Goal: Task Accomplishment & Management: Use online tool/utility

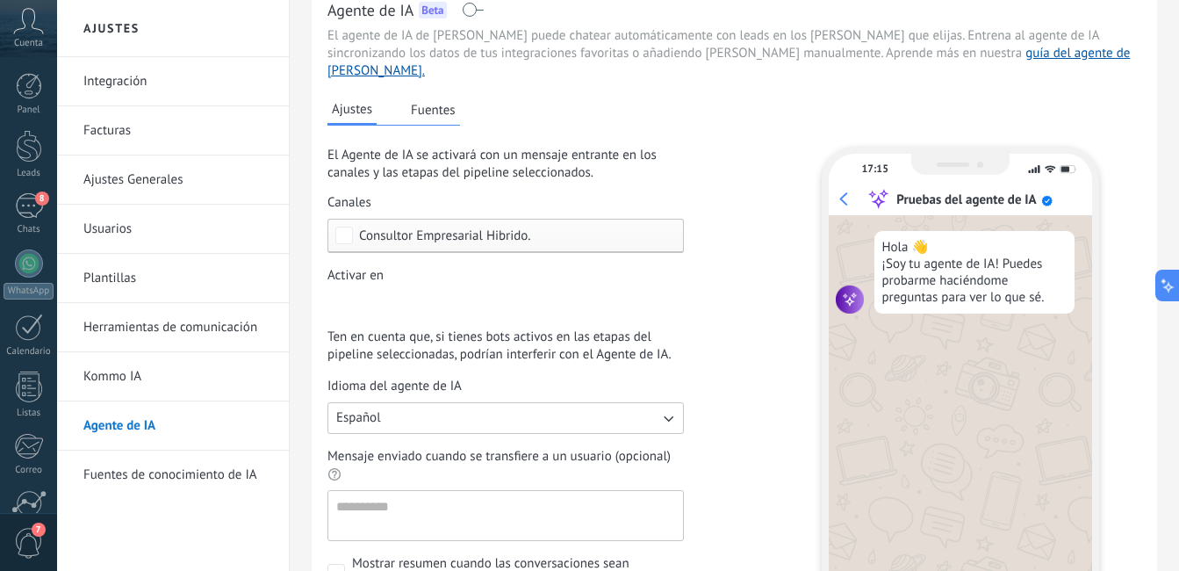
click at [423, 97] on button "Fuentes" at bounding box center [433, 110] width 54 height 26
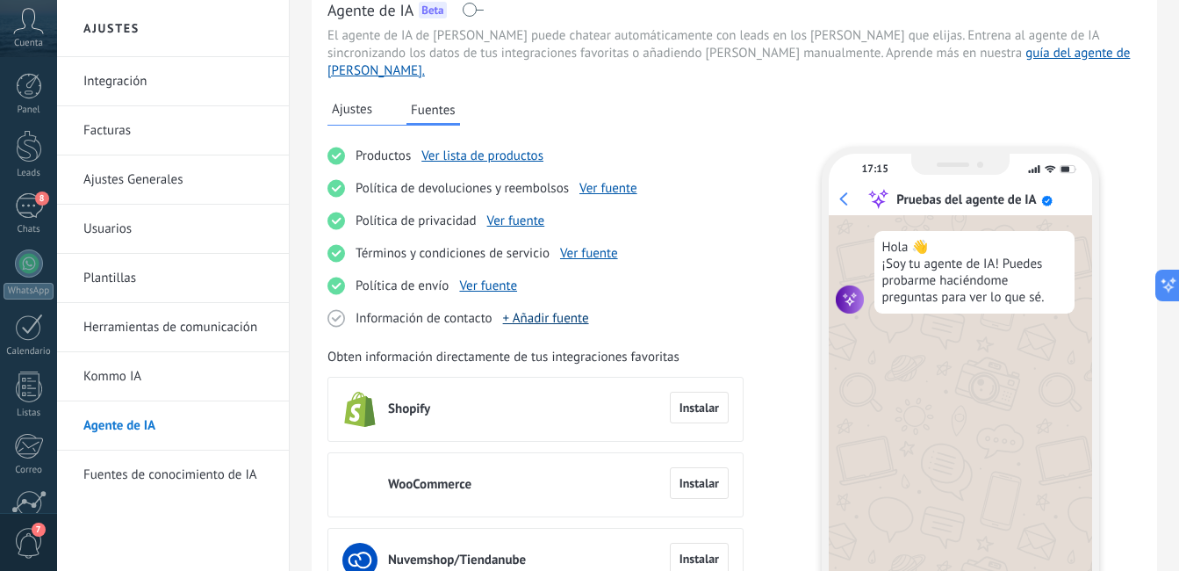
click at [556, 310] on link "+ Añadir fuente" at bounding box center [546, 318] width 86 height 17
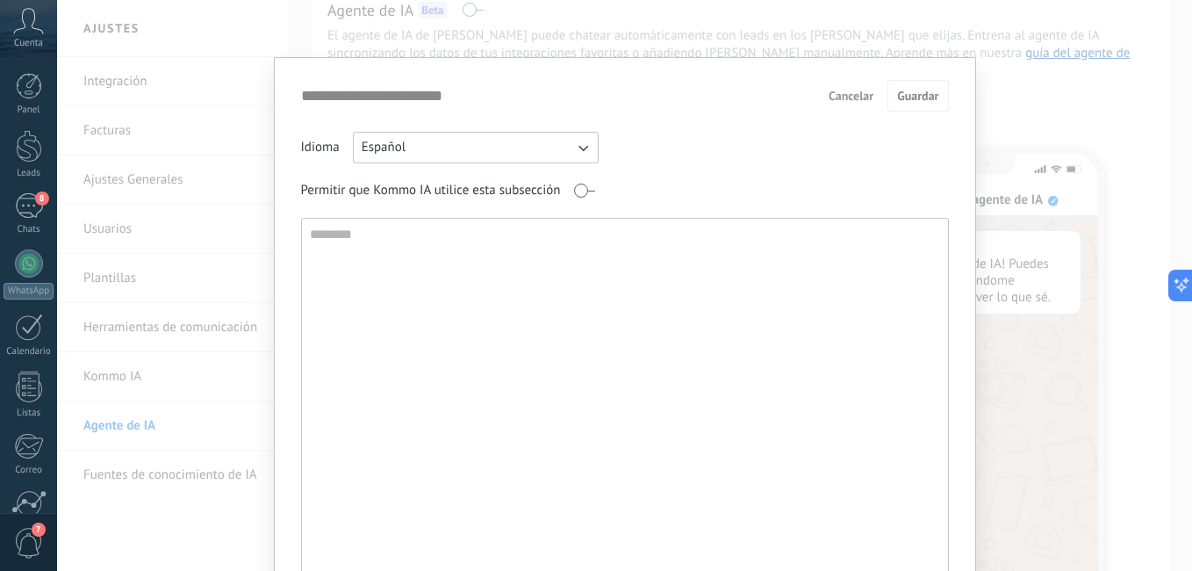
click at [829, 94] on span "Cancelar" at bounding box center [851, 96] width 45 height 12
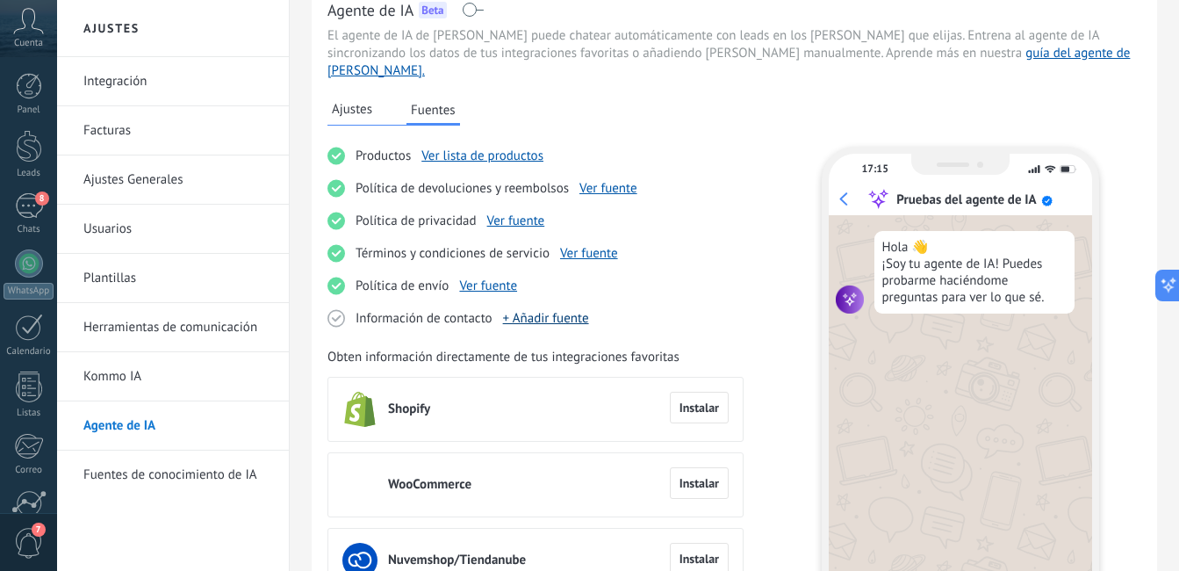
click at [560, 310] on link "+ Añadir fuente" at bounding box center [546, 318] width 86 height 17
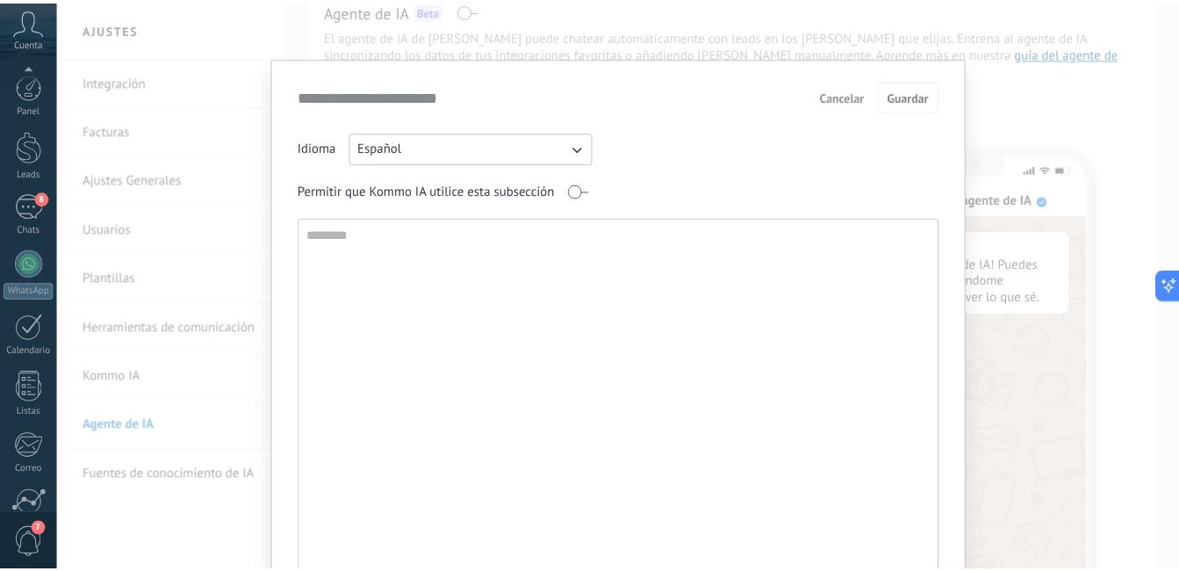
scroll to position [160, 0]
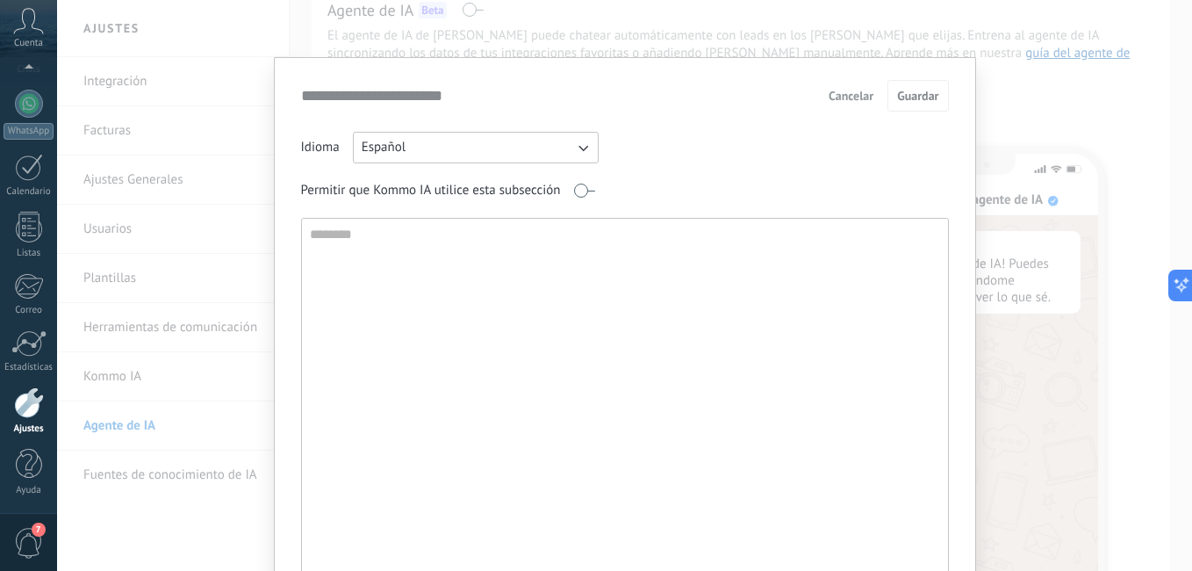
click at [843, 97] on span "Cancelar" at bounding box center [851, 96] width 45 height 12
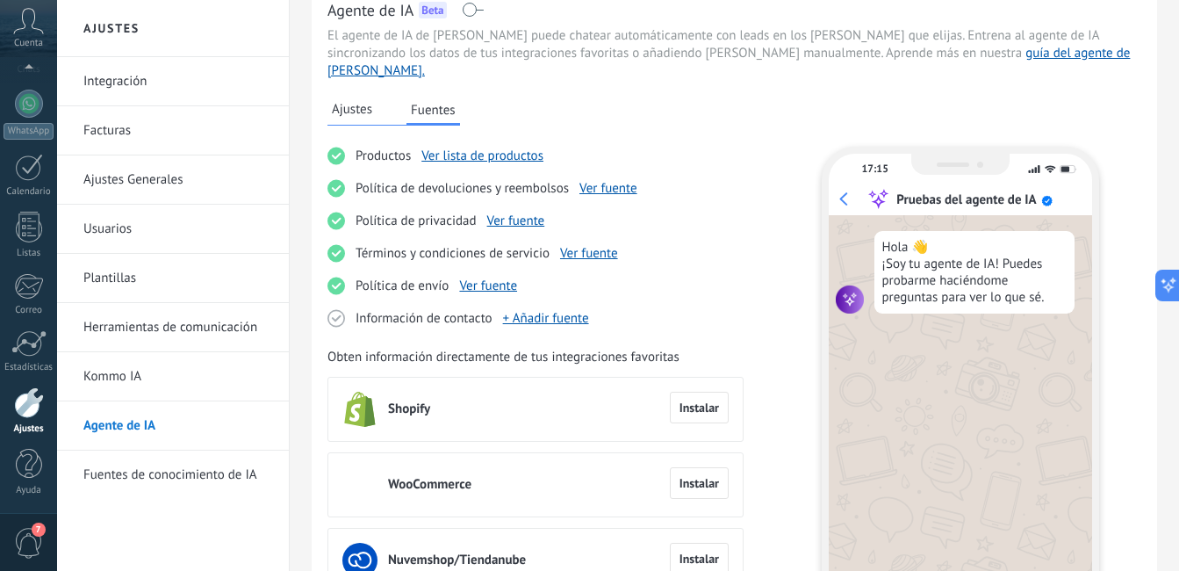
click at [596, 309] on div "Información de contacto + [PERSON_NAME]" at bounding box center [535, 318] width 416 height 18
click at [541, 310] on link "+ Añadir fuente" at bounding box center [546, 318] width 86 height 17
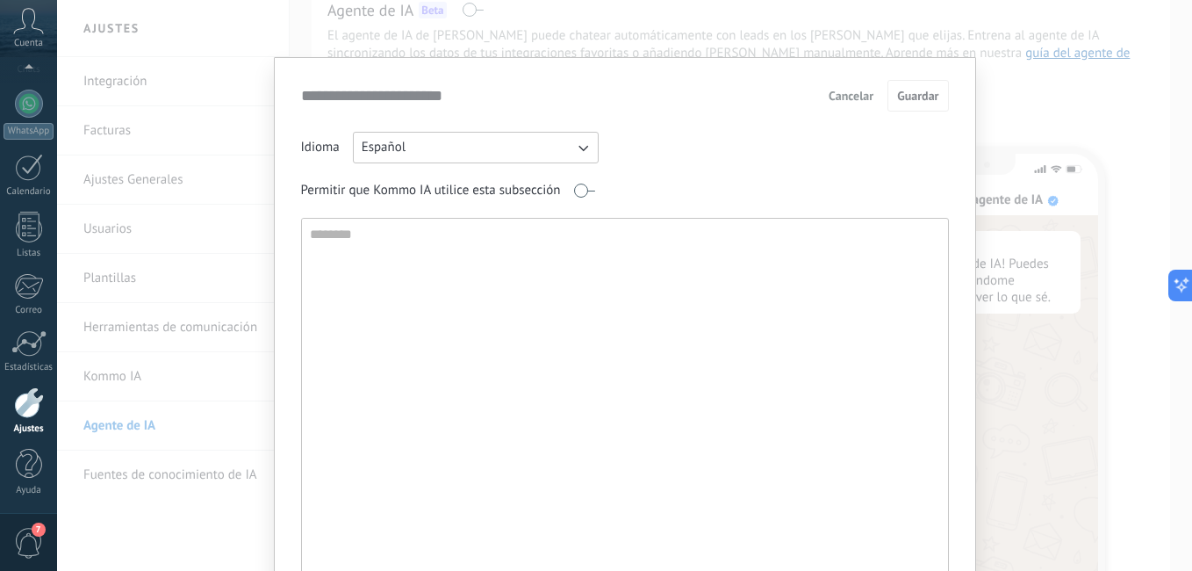
click at [861, 94] on span "Cancelar" at bounding box center [851, 96] width 45 height 12
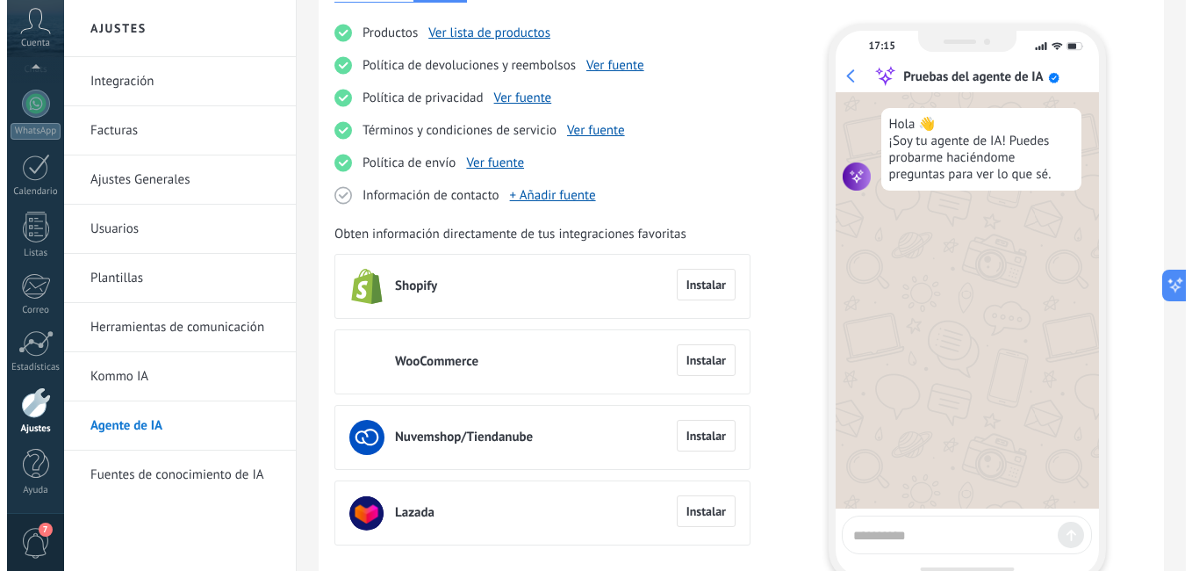
scroll to position [202, 0]
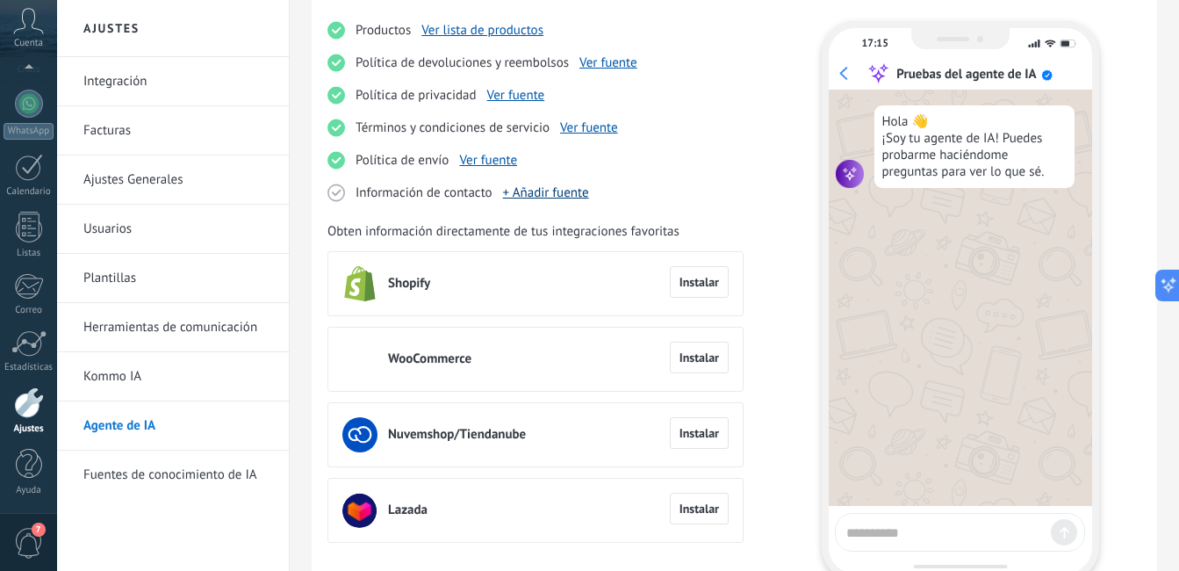
click at [573, 184] on link "+ Añadir fuente" at bounding box center [546, 192] width 86 height 17
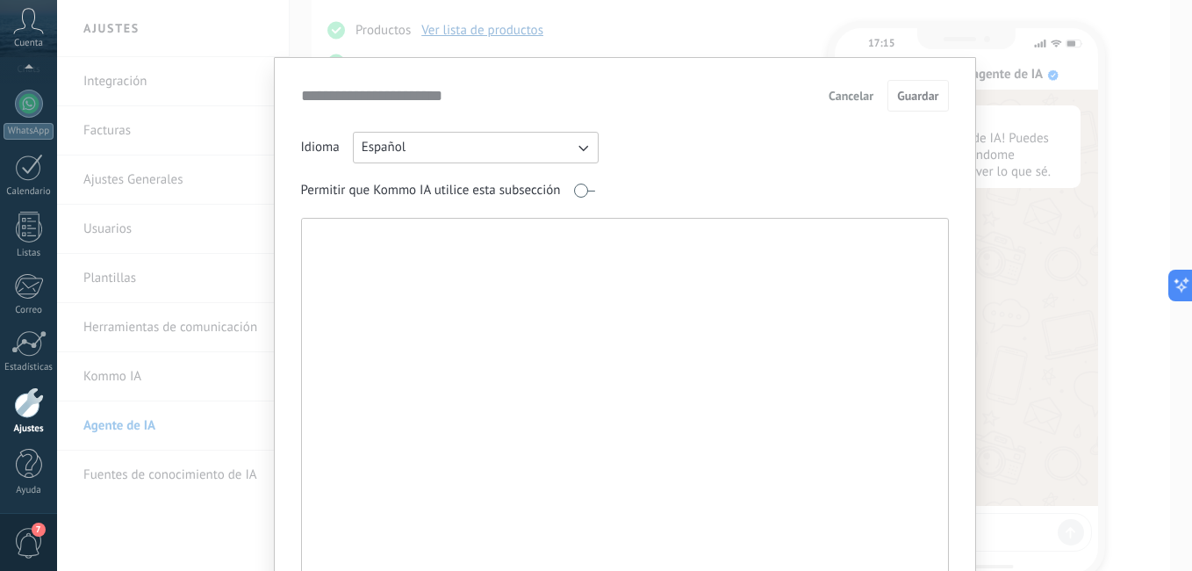
paste textarea "**********"
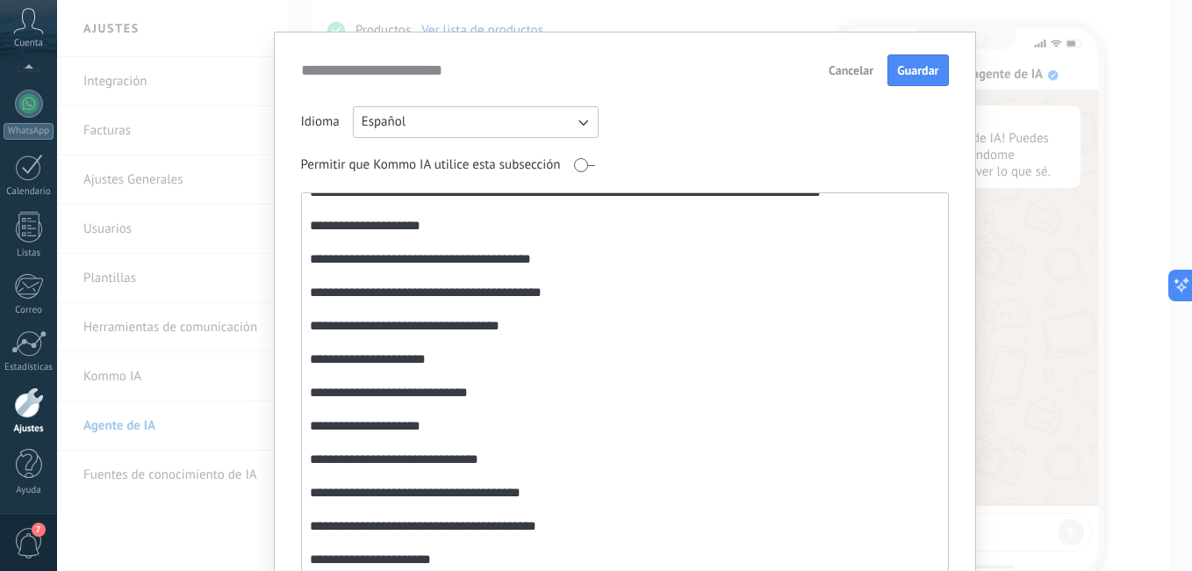
scroll to position [0, 0]
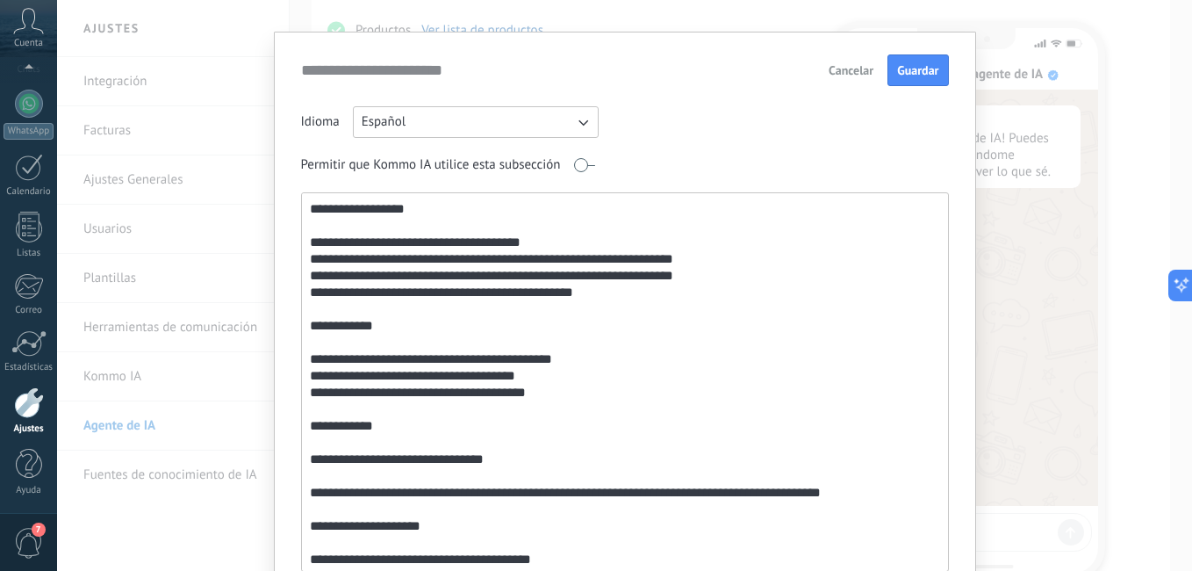
click at [556, 235] on textarea at bounding box center [623, 381] width 643 height 377
click at [739, 255] on textarea at bounding box center [623, 381] width 643 height 377
click at [669, 353] on textarea at bounding box center [623, 381] width 643 height 377
click at [557, 363] on textarea at bounding box center [623, 381] width 643 height 377
click at [552, 373] on textarea at bounding box center [623, 381] width 643 height 377
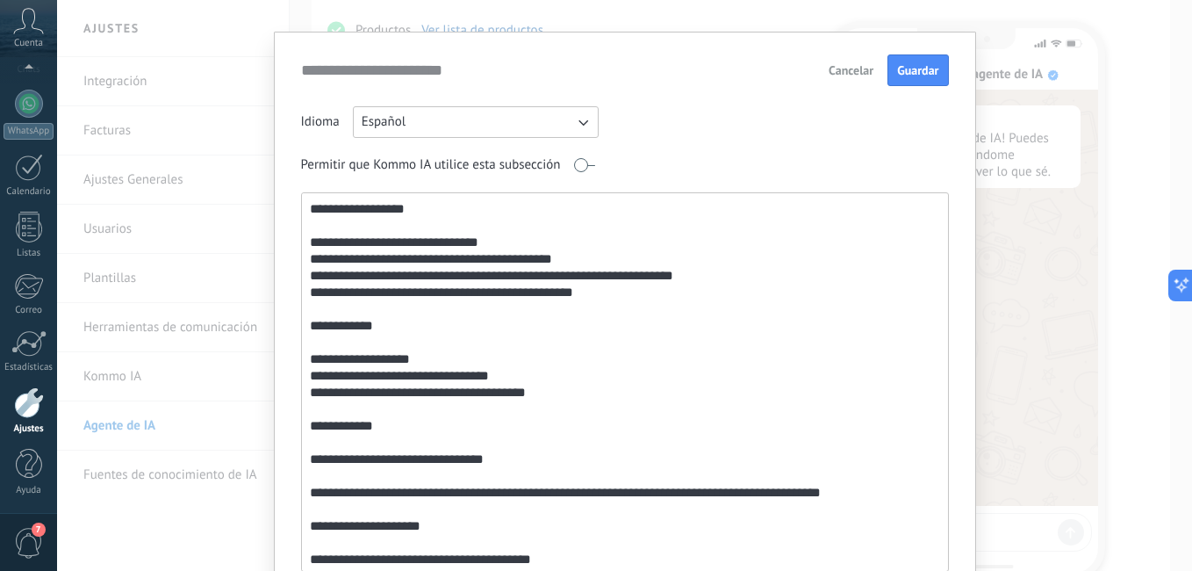
click at [543, 395] on textarea at bounding box center [623, 381] width 643 height 377
click at [438, 351] on textarea at bounding box center [623, 381] width 643 height 377
click at [499, 456] on textarea at bounding box center [623, 381] width 643 height 377
click at [387, 456] on textarea at bounding box center [623, 381] width 643 height 377
click at [453, 453] on textarea at bounding box center [623, 381] width 643 height 377
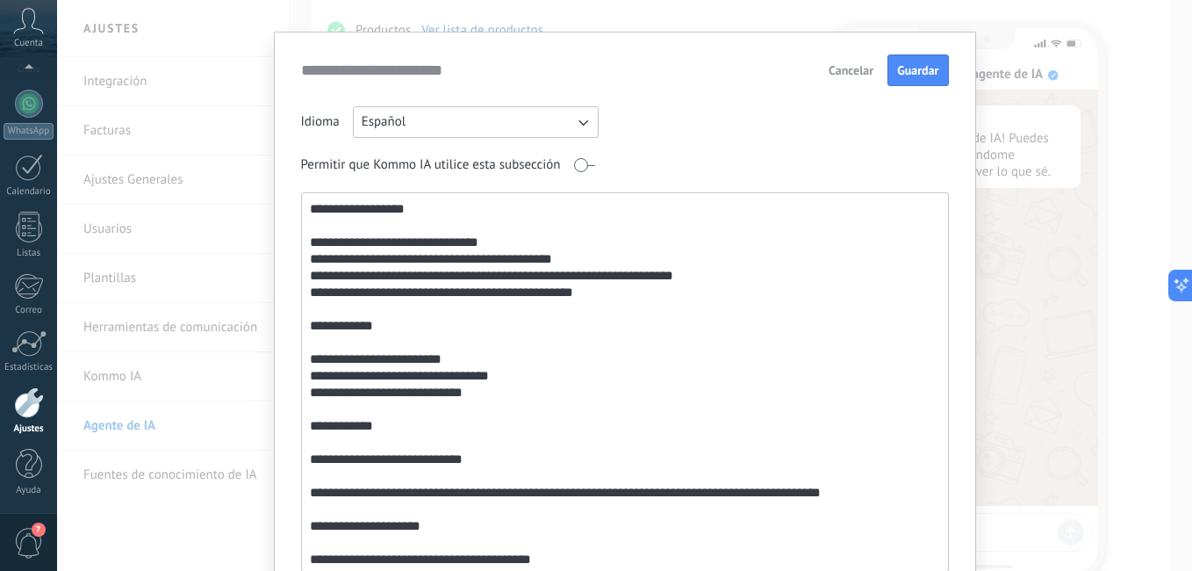
click at [543, 486] on textarea at bounding box center [623, 381] width 643 height 377
click at [875, 493] on textarea at bounding box center [623, 381] width 643 height 377
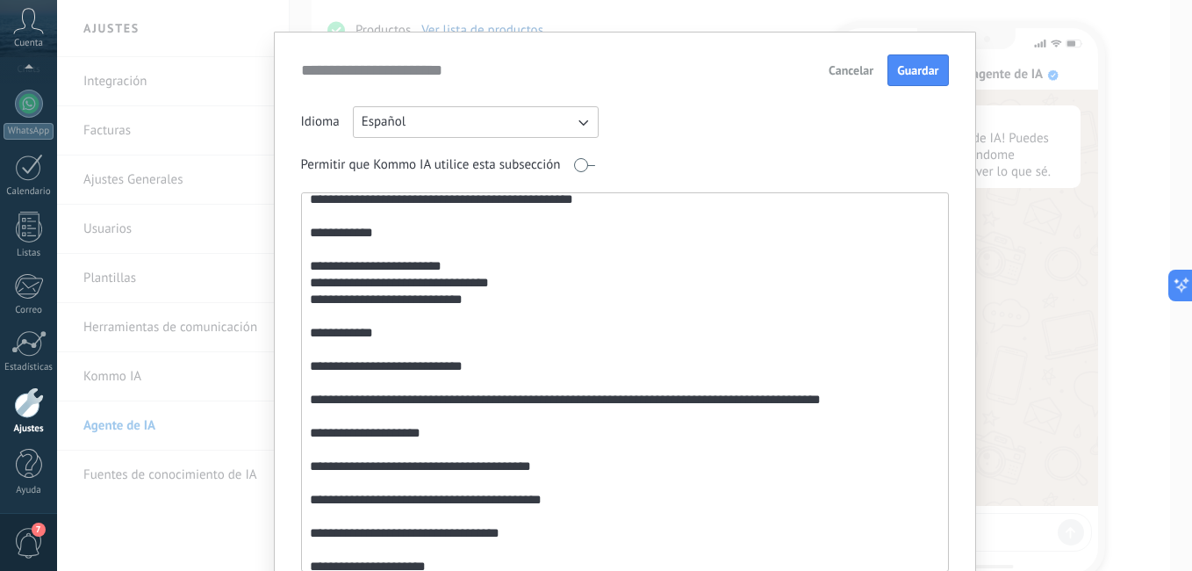
scroll to position [148, 0]
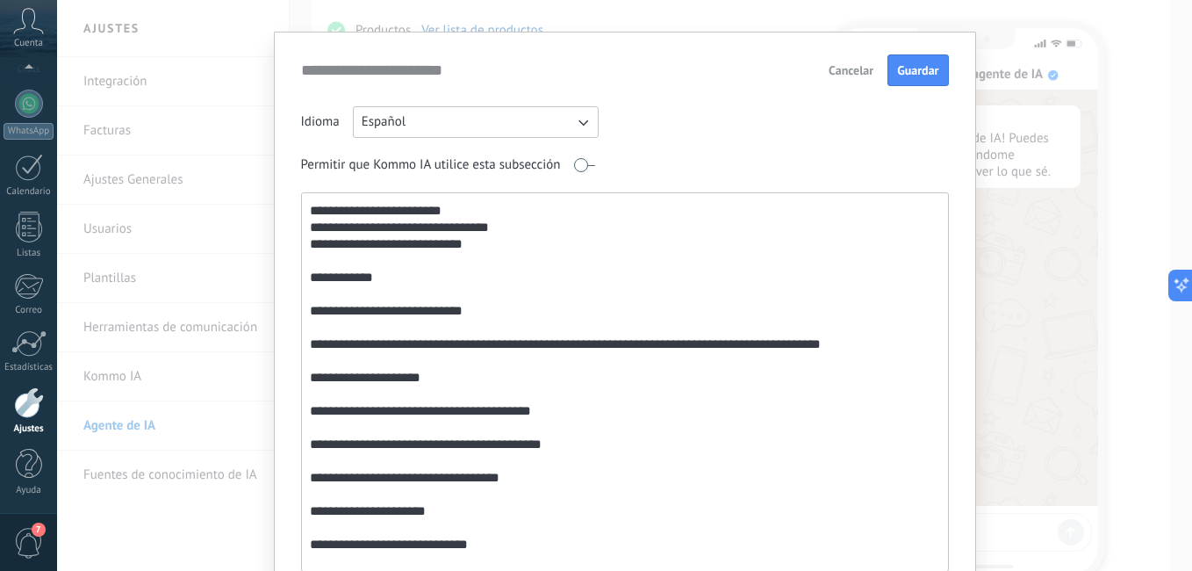
click at [462, 377] on textarea at bounding box center [623, 381] width 643 height 377
click at [575, 413] on textarea at bounding box center [623, 381] width 643 height 377
drag, startPoint x: 508, startPoint y: 408, endPoint x: 510, endPoint y: 420, distance: 12.4
click at [510, 420] on textarea at bounding box center [623, 381] width 643 height 377
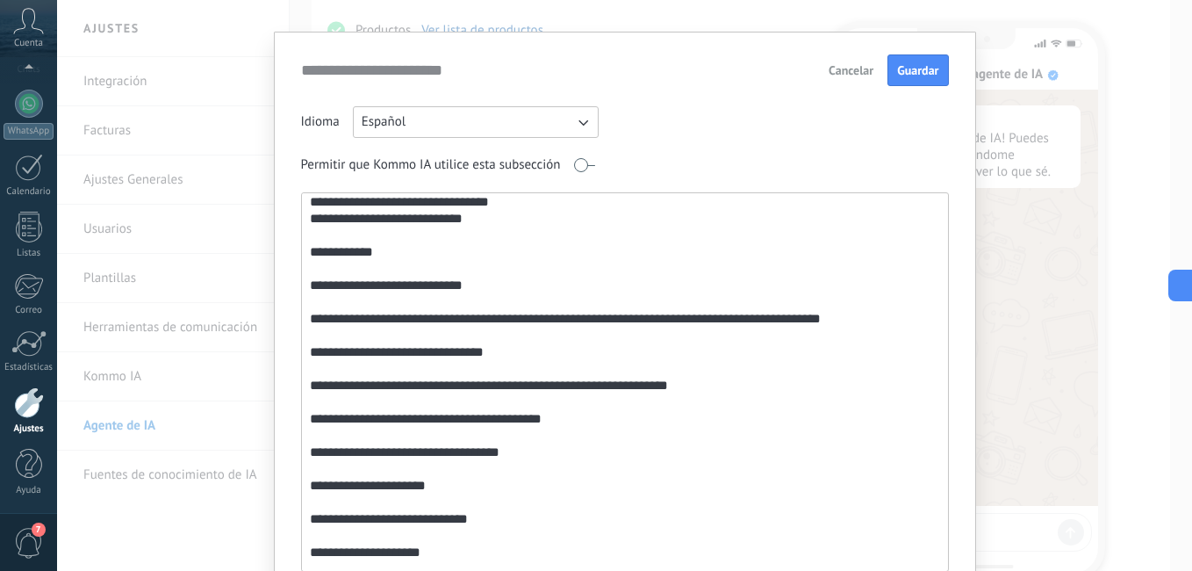
scroll to position [192, 0]
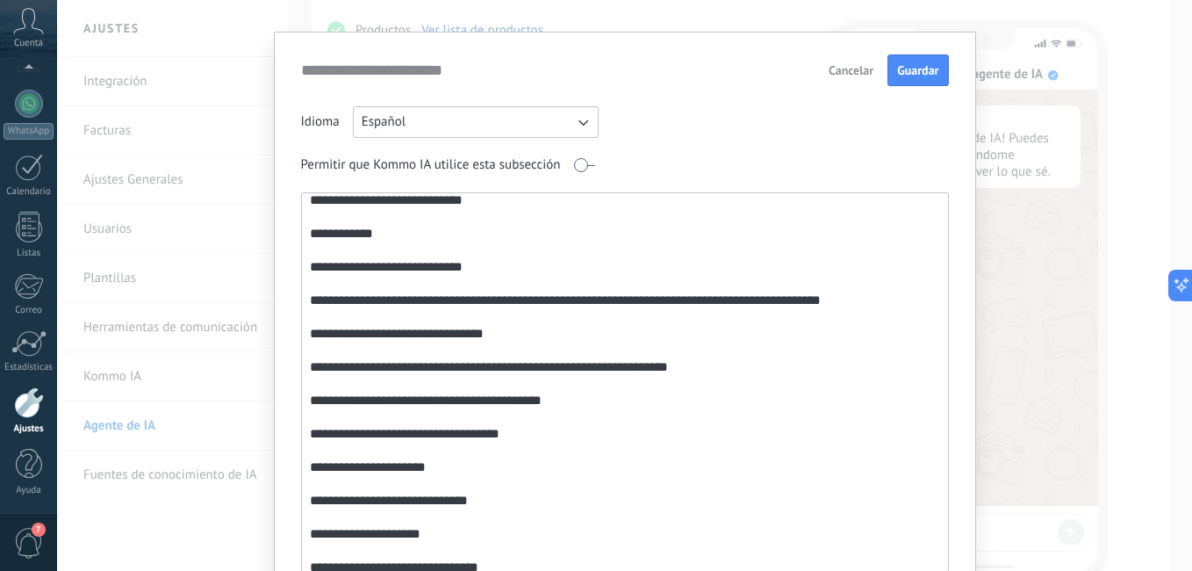
click at [580, 401] on textarea at bounding box center [623, 381] width 643 height 377
click at [540, 430] on textarea at bounding box center [623, 381] width 643 height 377
click at [608, 397] on textarea at bounding box center [623, 381] width 643 height 377
drag, startPoint x: 664, startPoint y: 432, endPoint x: 387, endPoint y: 435, distance: 276.5
click at [387, 435] on textarea at bounding box center [623, 381] width 643 height 377
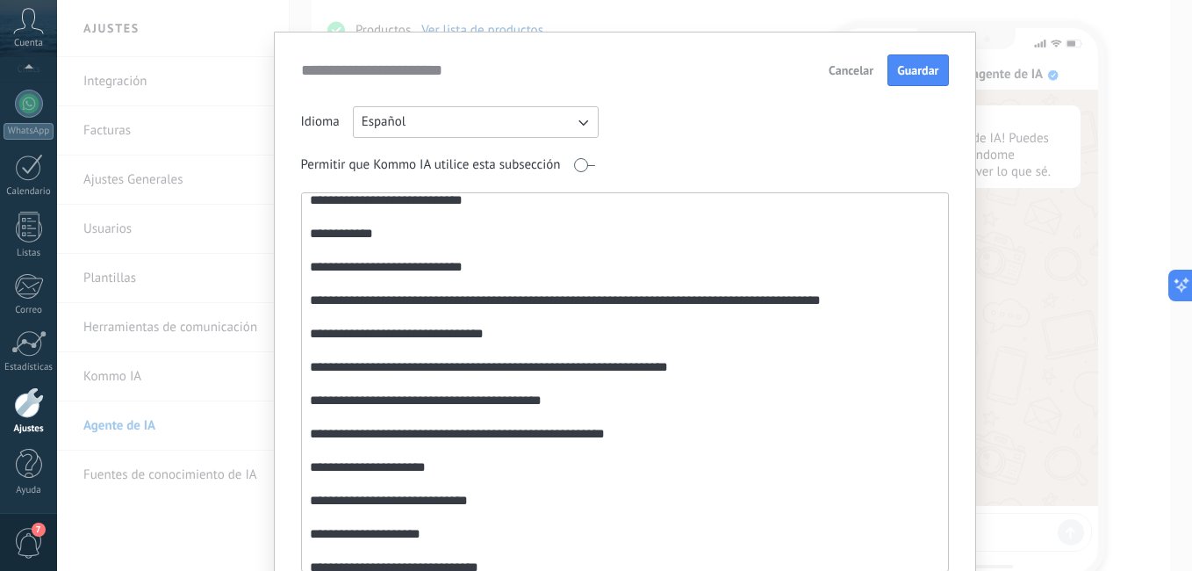
click at [593, 392] on textarea at bounding box center [623, 381] width 643 height 377
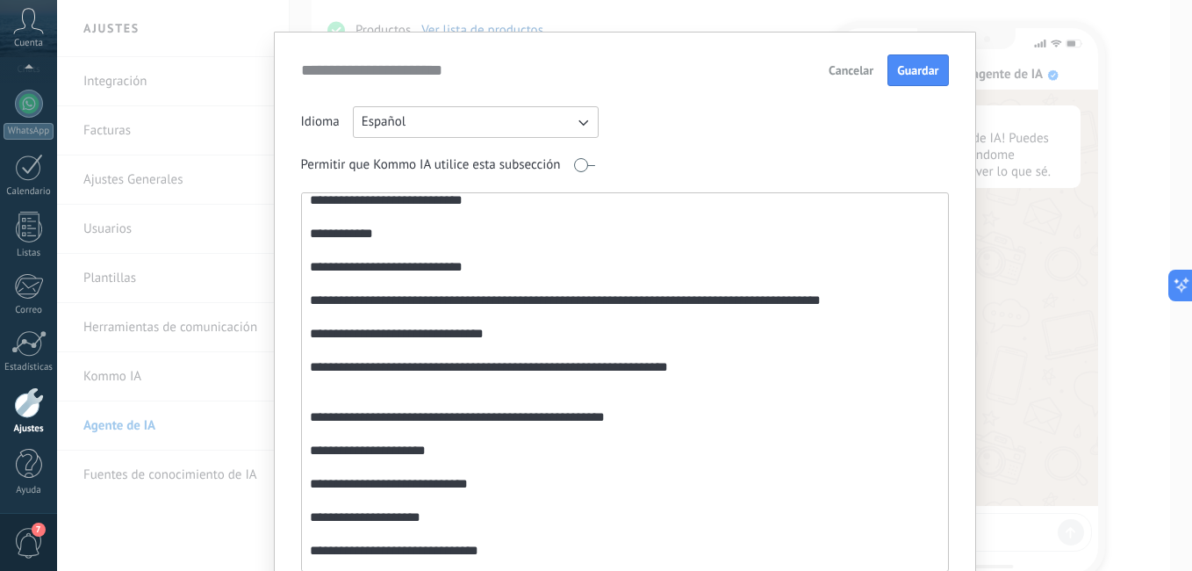
click at [346, 404] on textarea at bounding box center [623, 381] width 643 height 377
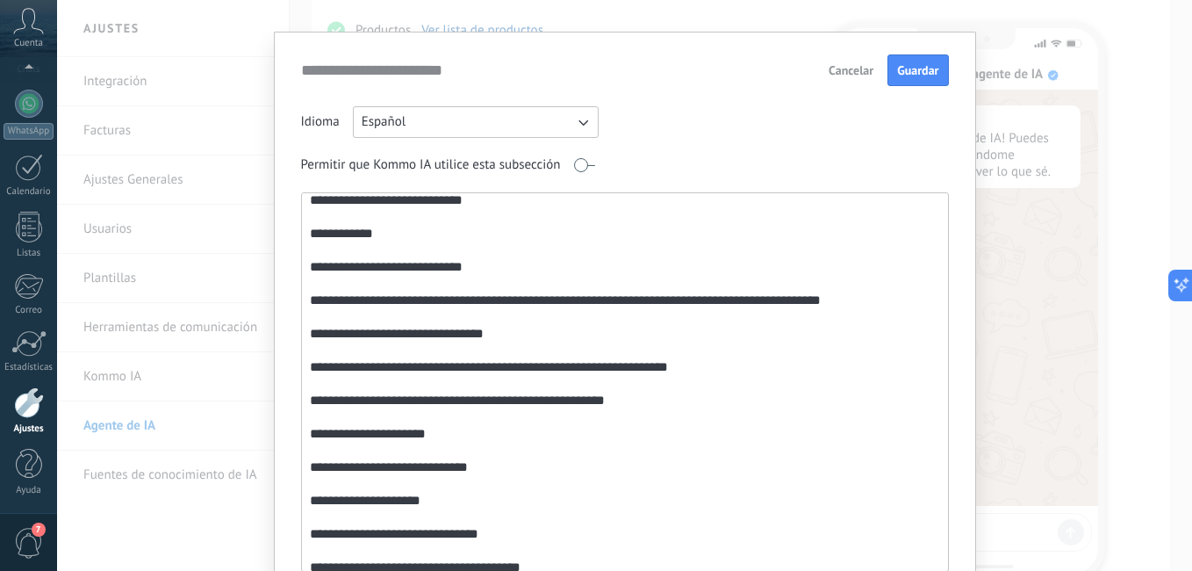
click at [661, 403] on textarea at bounding box center [623, 381] width 643 height 377
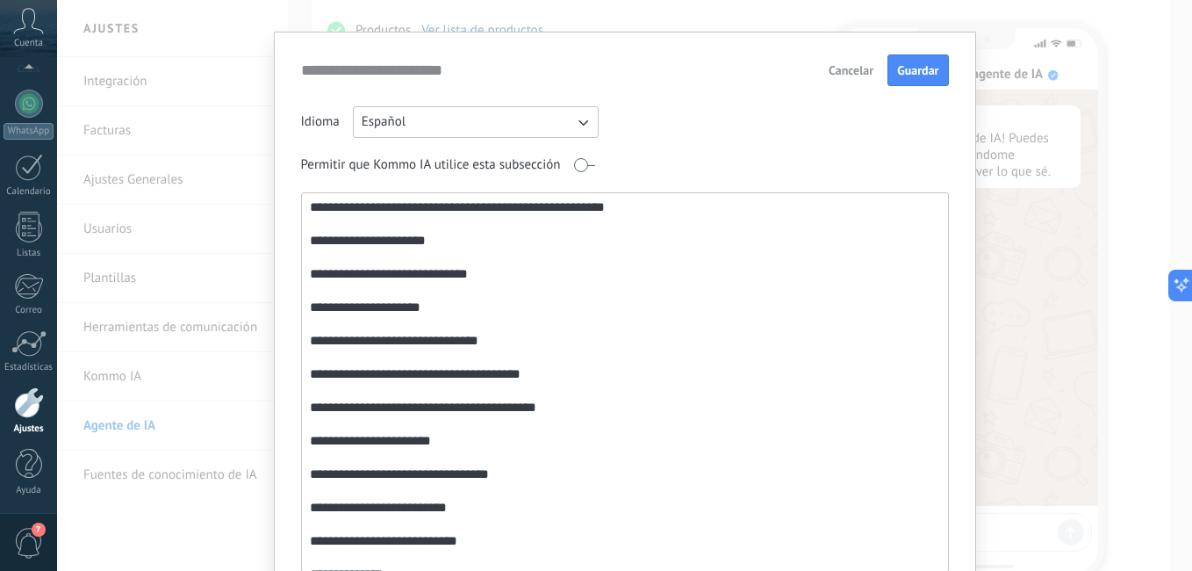
scroll to position [398, 0]
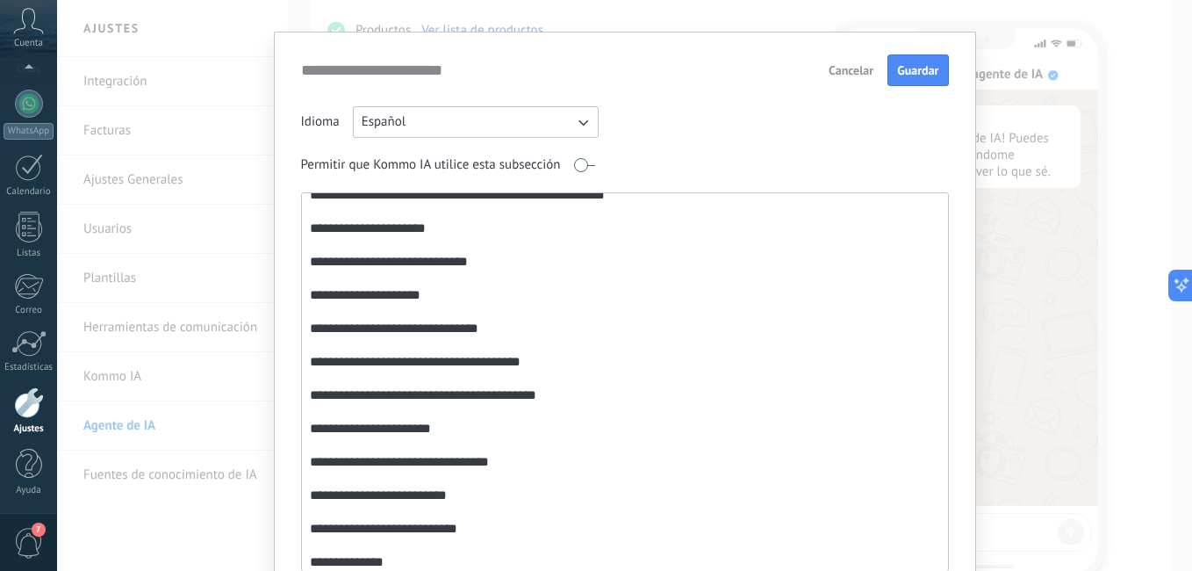
drag, startPoint x: 941, startPoint y: 282, endPoint x: 938, endPoint y: 291, distance: 9.2
click at [938, 291] on div at bounding box center [625, 381] width 648 height 379
click at [427, 460] on textarea at bounding box center [623, 381] width 643 height 377
click at [412, 461] on textarea at bounding box center [623, 381] width 643 height 377
click at [458, 463] on textarea at bounding box center [623, 381] width 643 height 377
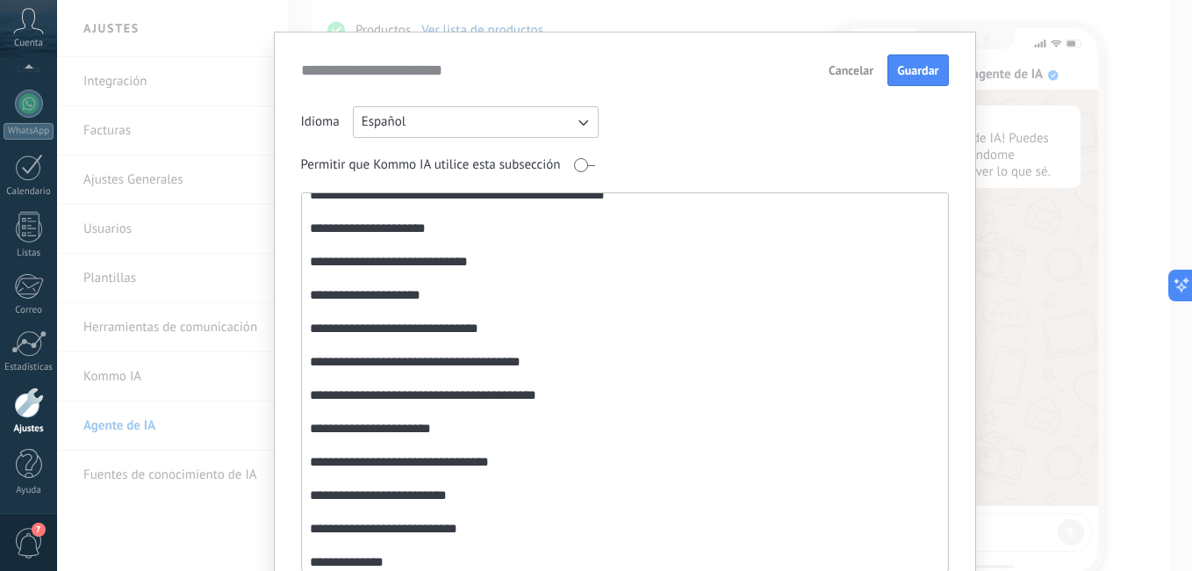
click at [371, 492] on textarea at bounding box center [623, 381] width 643 height 377
click at [418, 496] on textarea at bounding box center [623, 381] width 643 height 377
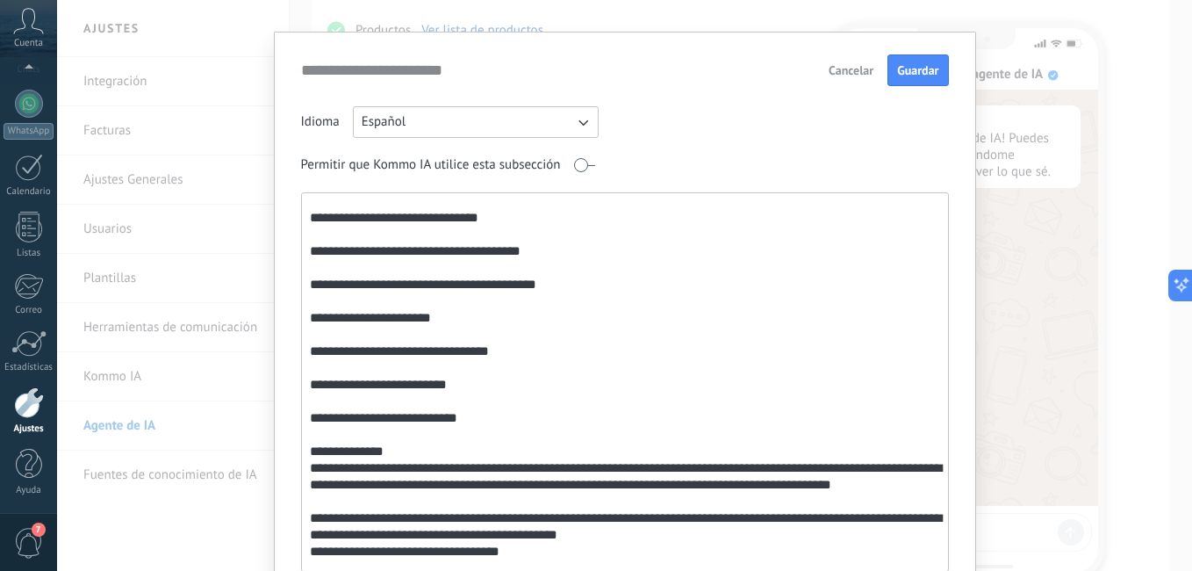
scroll to position [514, 0]
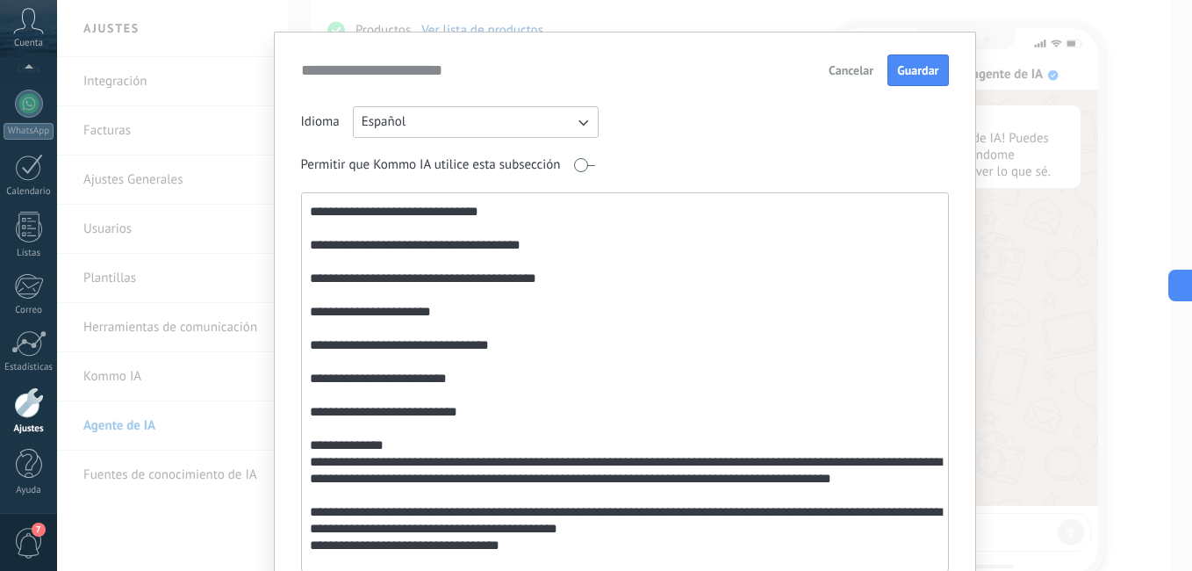
click at [483, 417] on textarea at bounding box center [623, 381] width 643 height 377
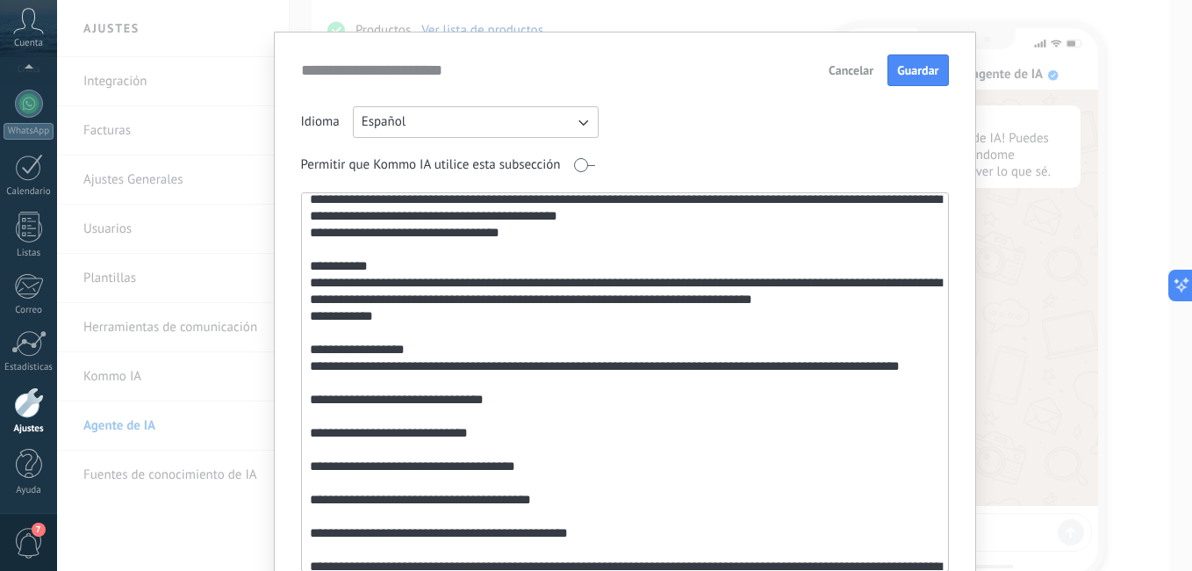
scroll to position [876, 0]
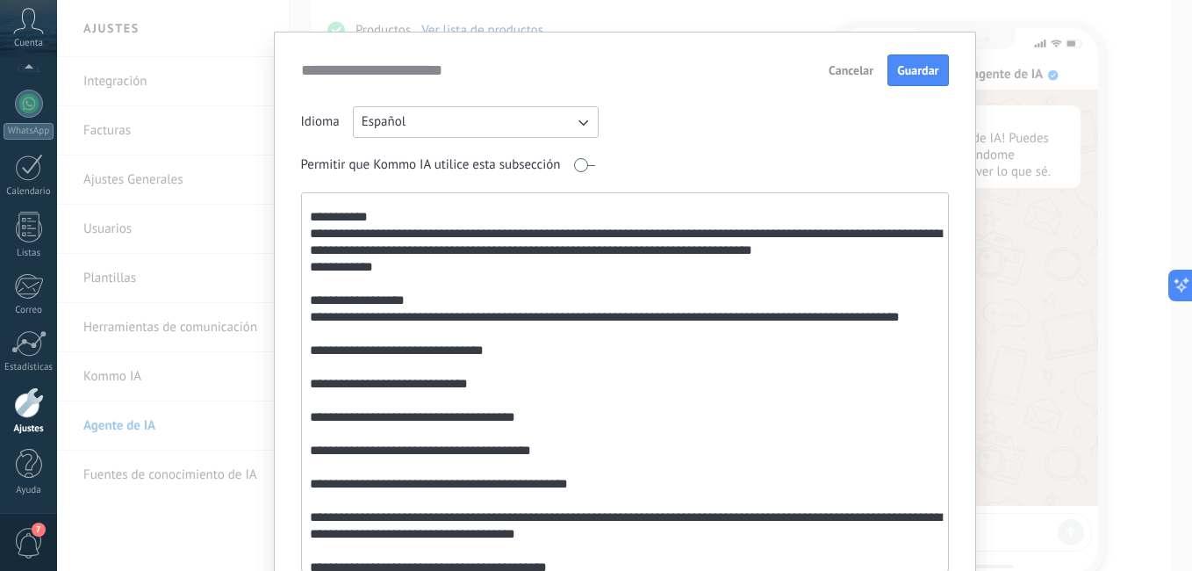
click at [385, 366] on textarea at bounding box center [623, 381] width 643 height 377
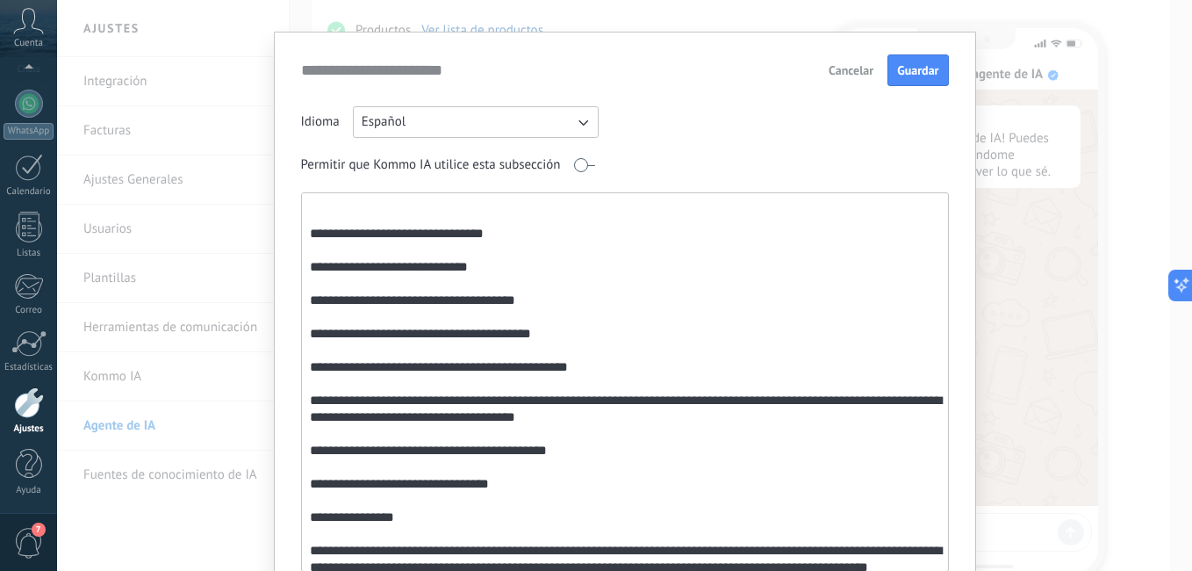
click at [355, 221] on textarea at bounding box center [623, 381] width 643 height 377
click at [343, 230] on textarea at bounding box center [623, 381] width 643 height 377
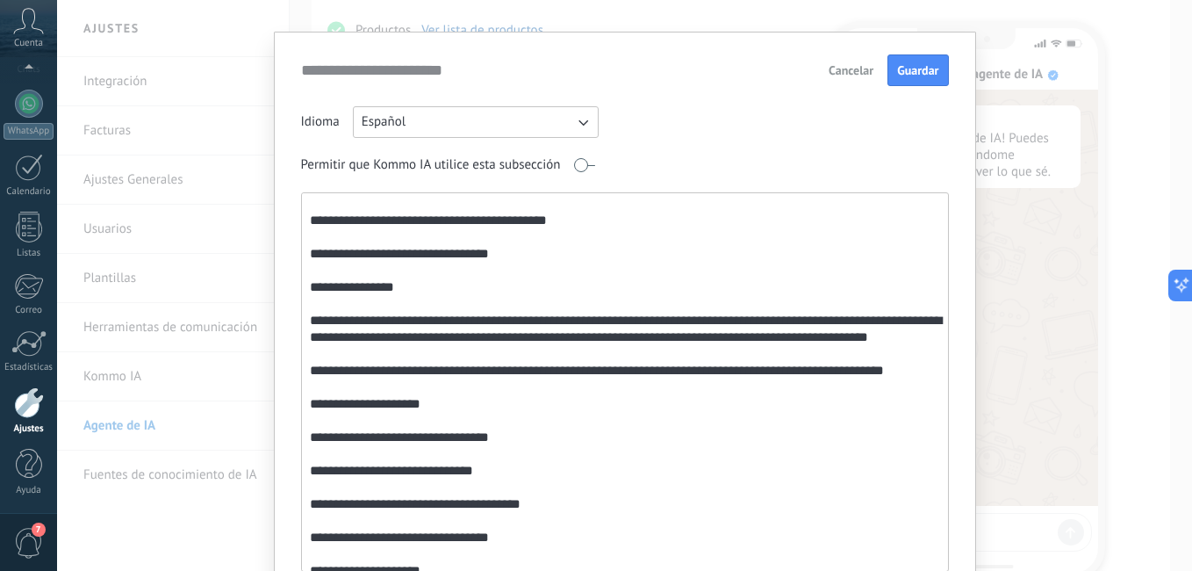
scroll to position [1061, 0]
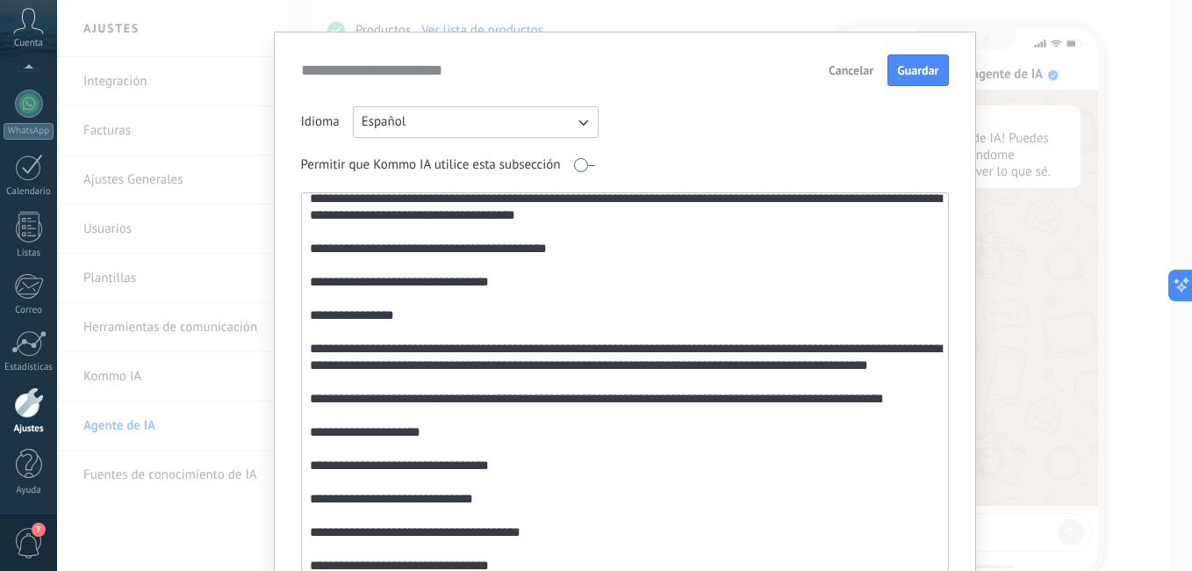
click at [541, 302] on textarea at bounding box center [623, 381] width 643 height 377
click at [621, 261] on textarea at bounding box center [623, 381] width 643 height 377
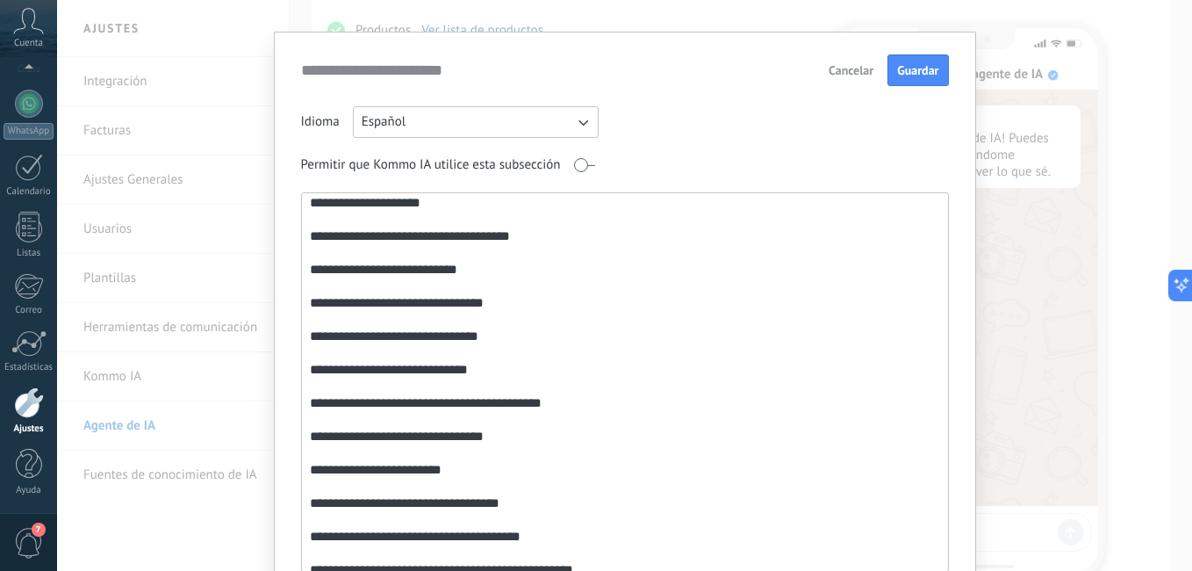
scroll to position [1474, 0]
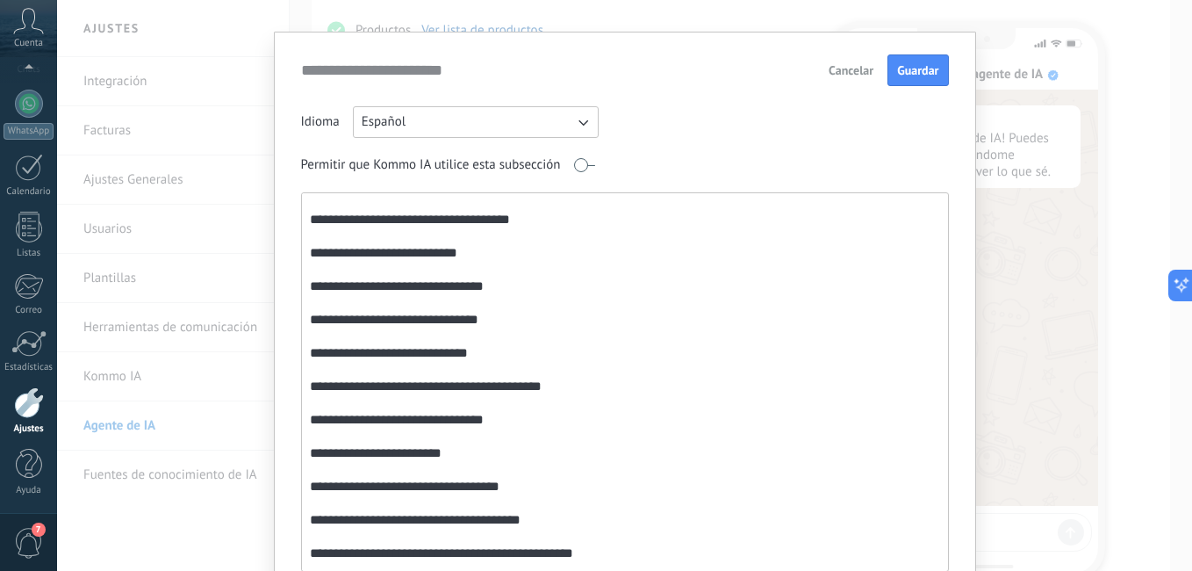
click at [566, 255] on textarea at bounding box center [623, 381] width 643 height 377
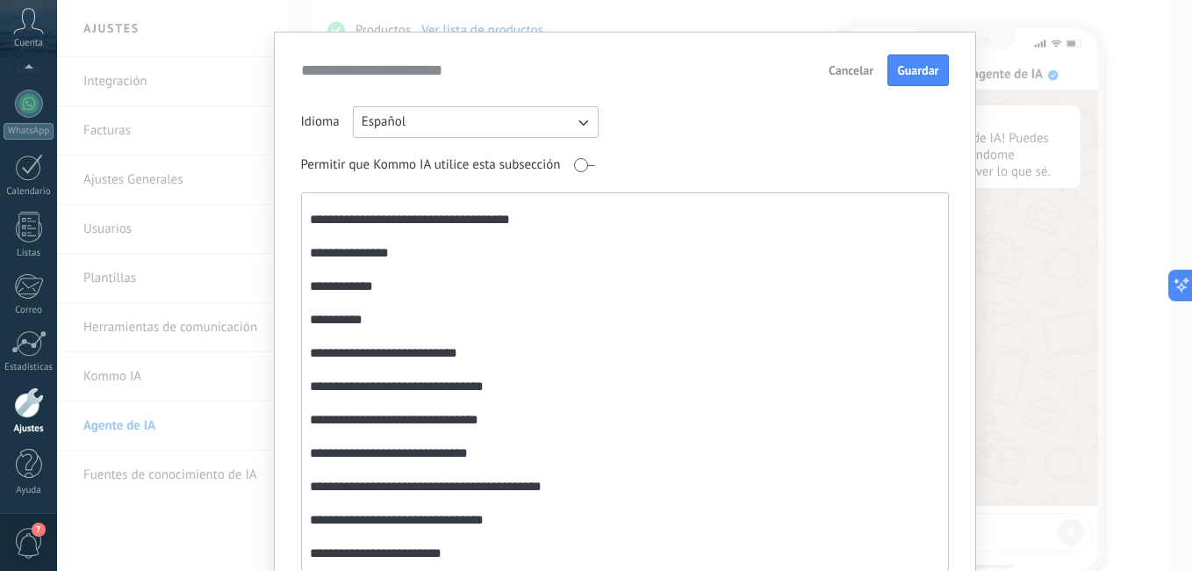
click at [384, 348] on textarea at bounding box center [623, 381] width 643 height 377
drag, startPoint x: 933, startPoint y: 423, endPoint x: 933, endPoint y: 439, distance: 15.8
click at [933, 439] on textarea at bounding box center [623, 381] width 643 height 377
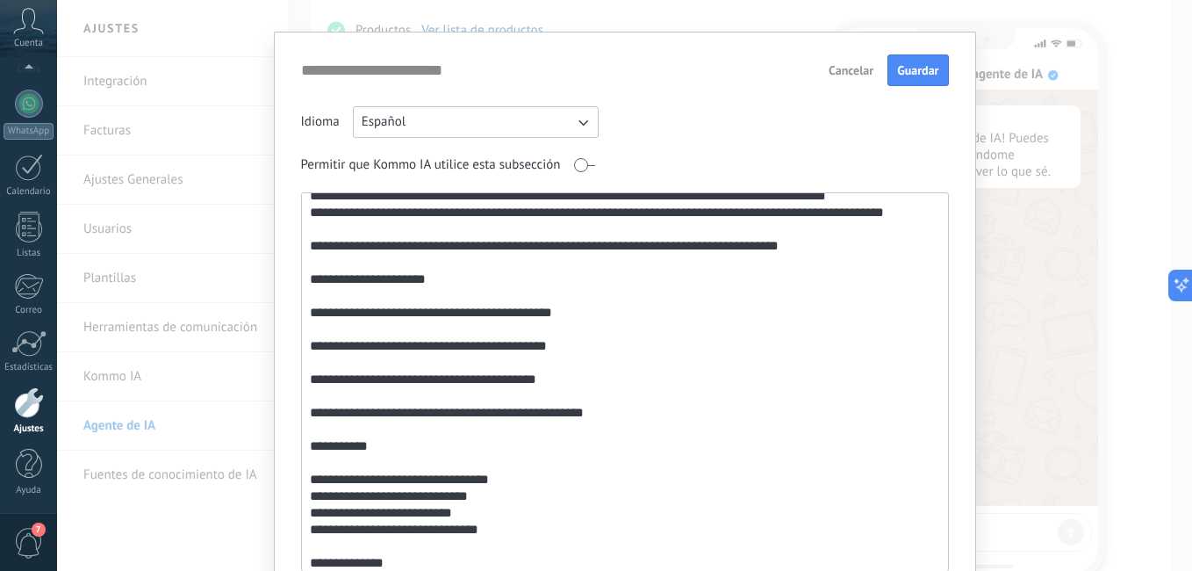
scroll to position [2021, 0]
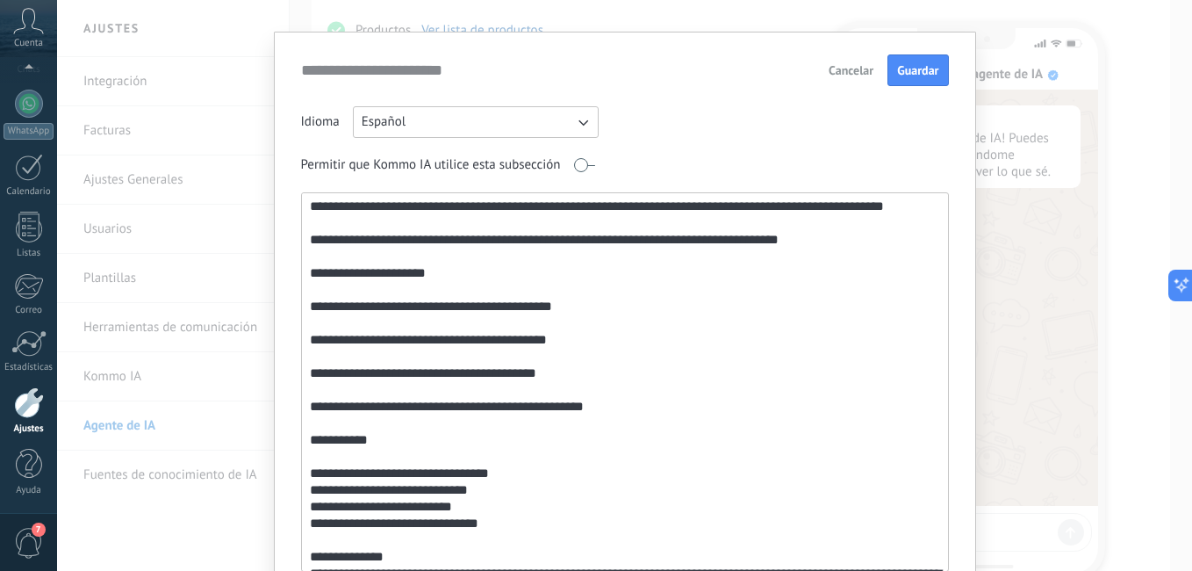
click at [585, 358] on textarea at bounding box center [623, 381] width 643 height 377
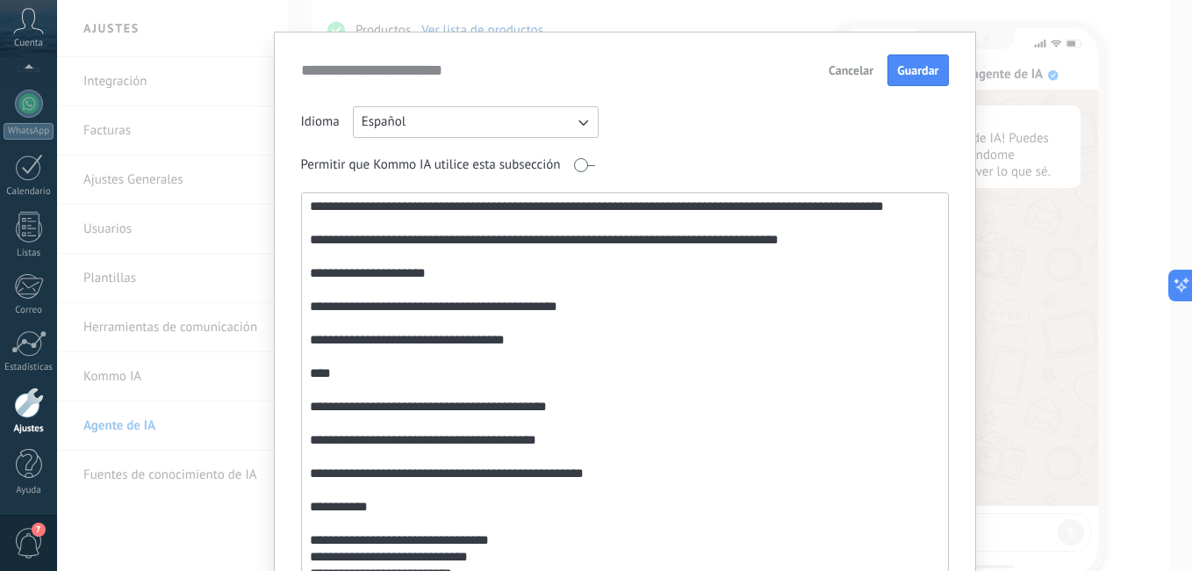
click at [321, 386] on textarea at bounding box center [623, 381] width 643 height 377
click at [557, 393] on textarea at bounding box center [623, 381] width 643 height 377
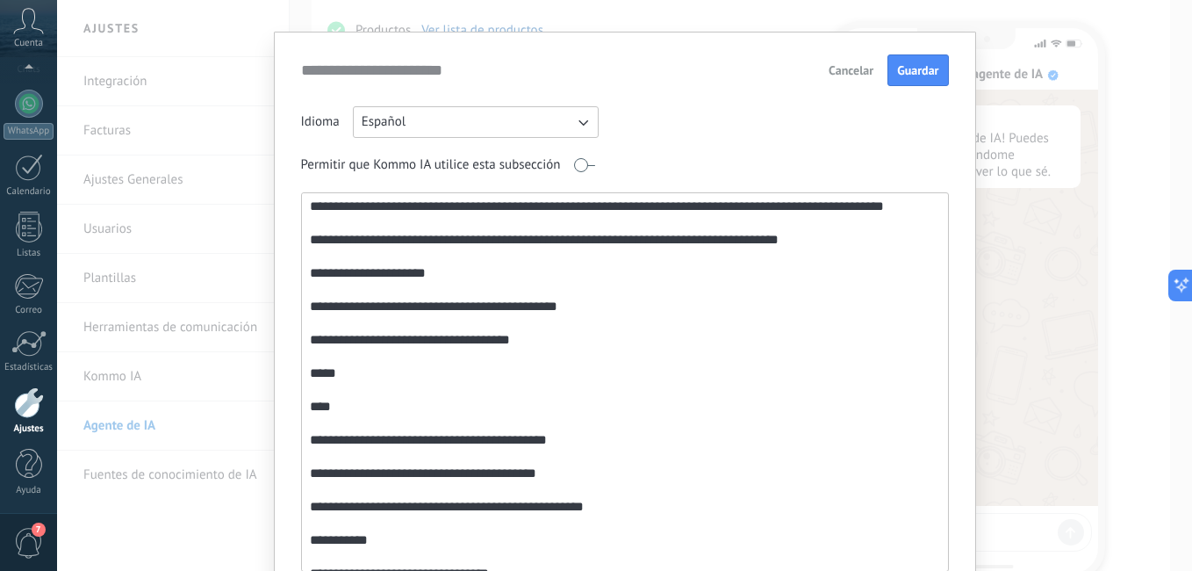
click at [557, 393] on textarea at bounding box center [623, 381] width 643 height 377
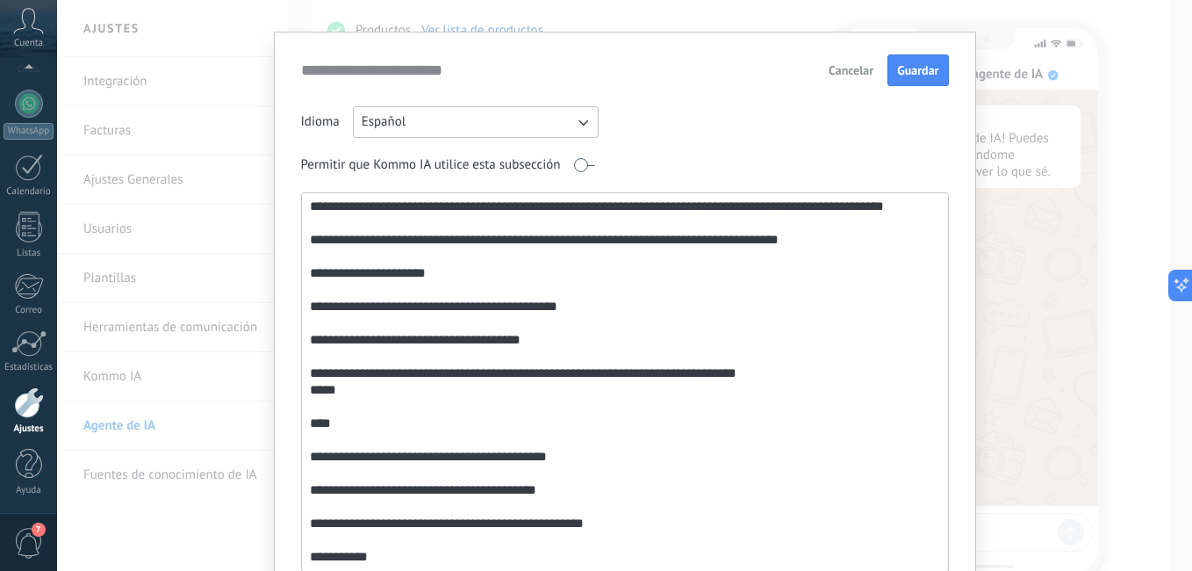
click at [348, 477] on textarea at bounding box center [623, 381] width 643 height 377
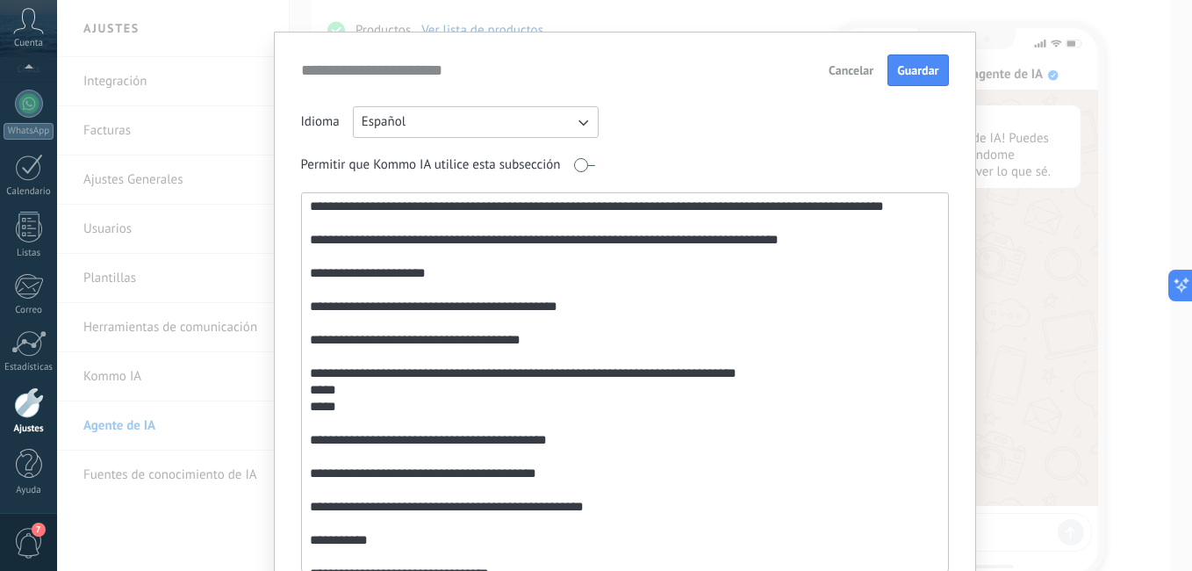
click at [324, 386] on textarea at bounding box center [623, 381] width 643 height 377
click at [807, 417] on textarea at bounding box center [623, 381] width 643 height 377
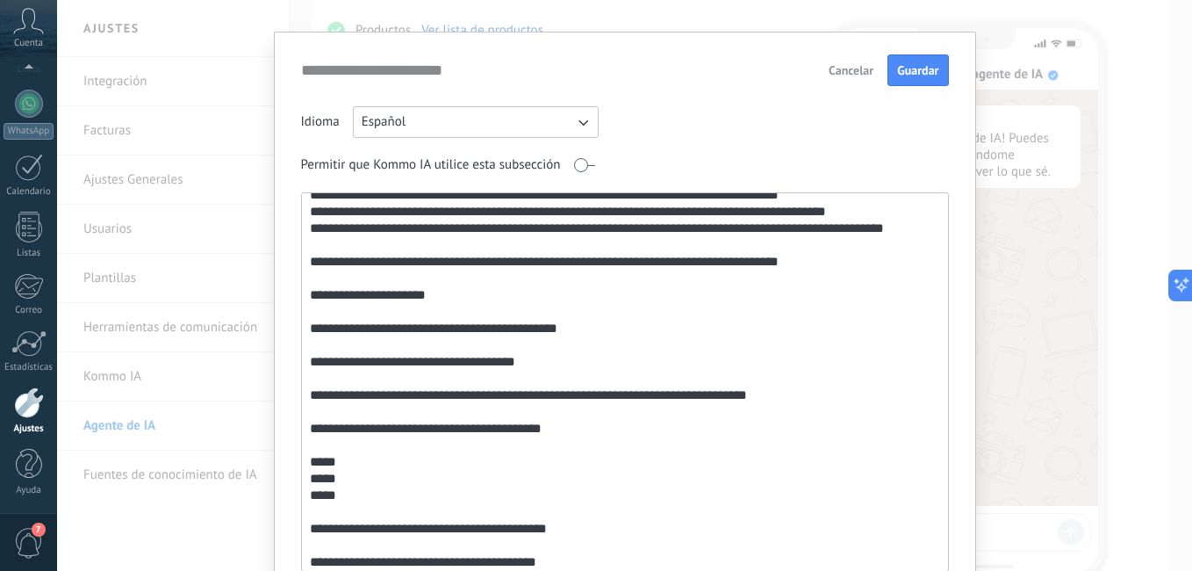
scroll to position [2018, 0]
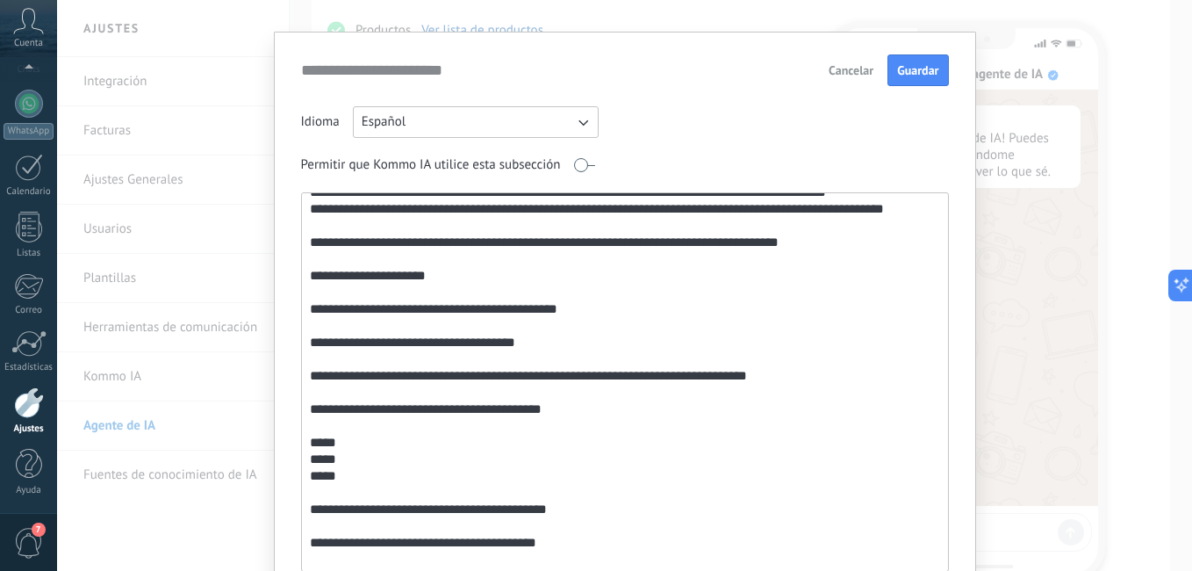
click at [323, 357] on textarea at bounding box center [623, 381] width 643 height 377
click at [572, 458] on textarea at bounding box center [623, 381] width 643 height 377
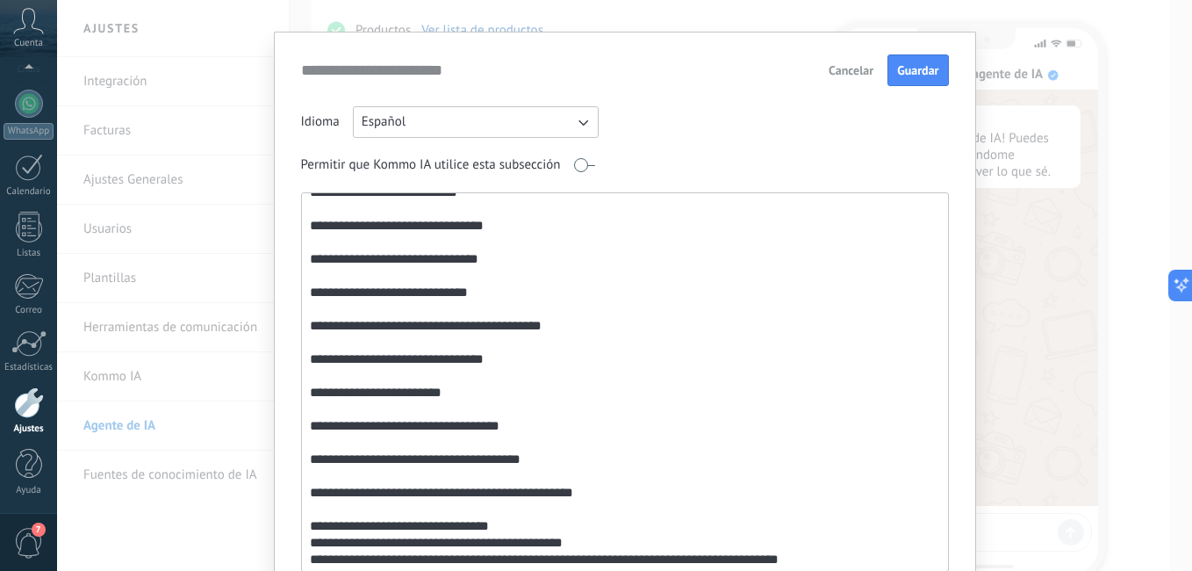
scroll to position [1570, 0]
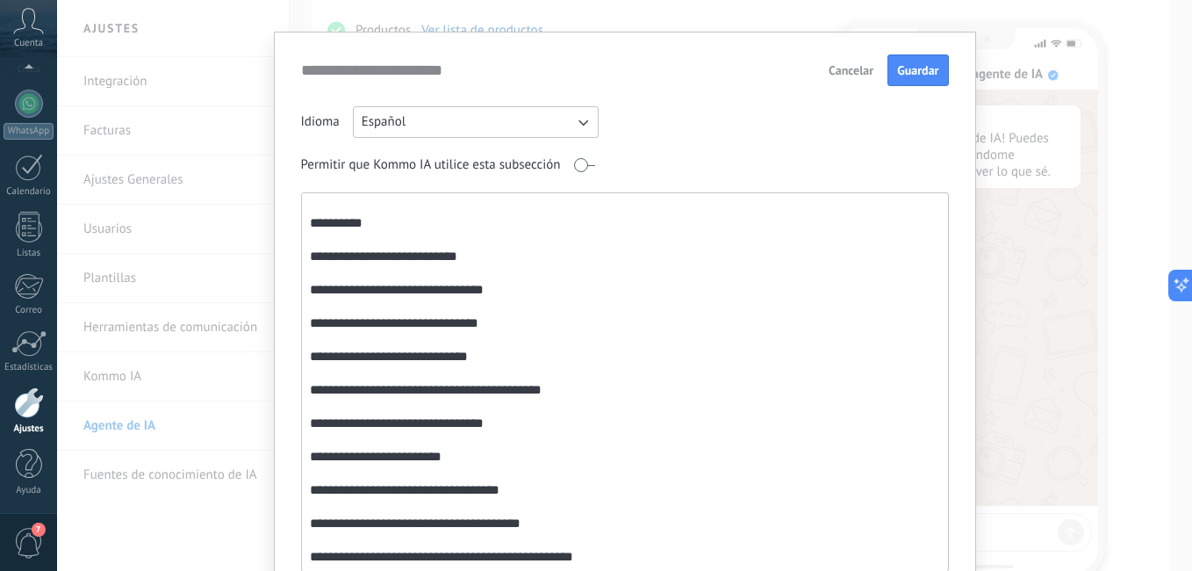
click at [329, 353] on textarea at bounding box center [623, 381] width 643 height 377
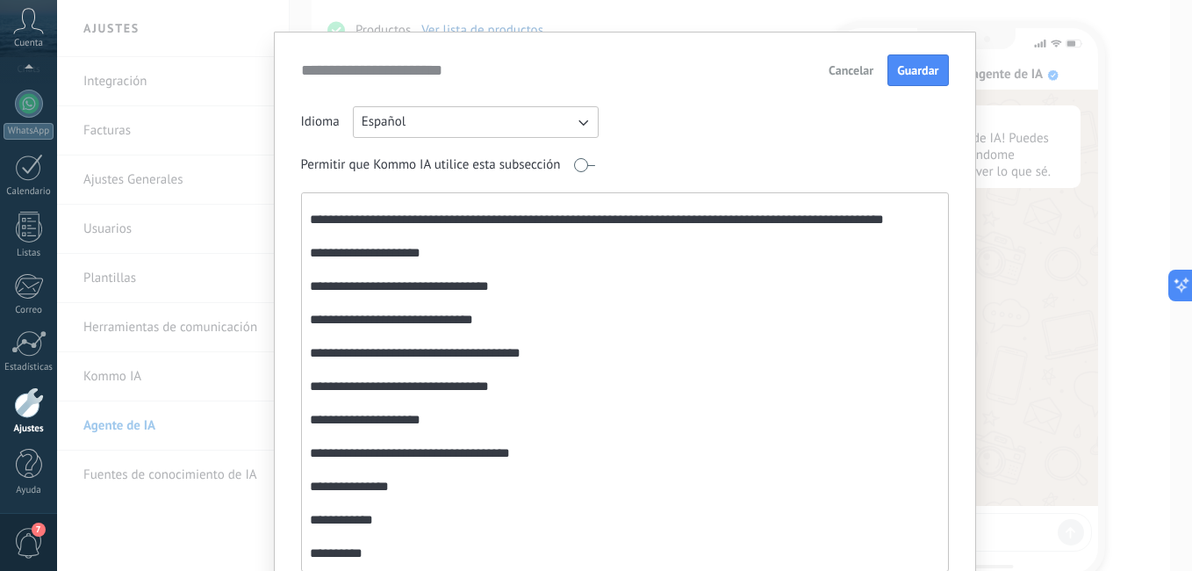
click at [325, 313] on textarea at bounding box center [623, 381] width 643 height 377
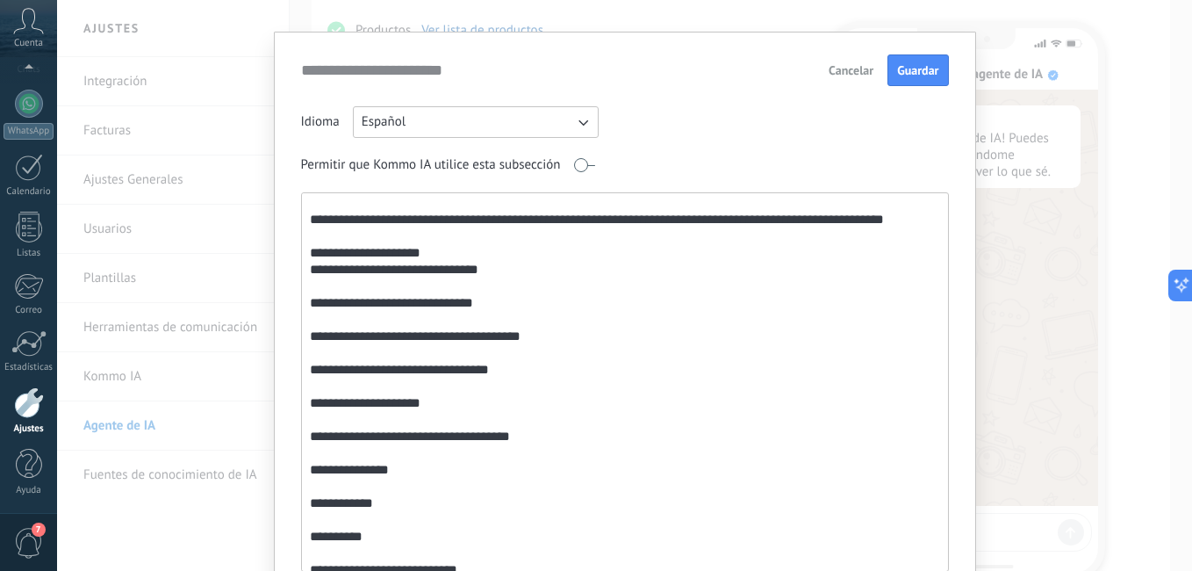
click at [435, 291] on textarea at bounding box center [623, 381] width 643 height 377
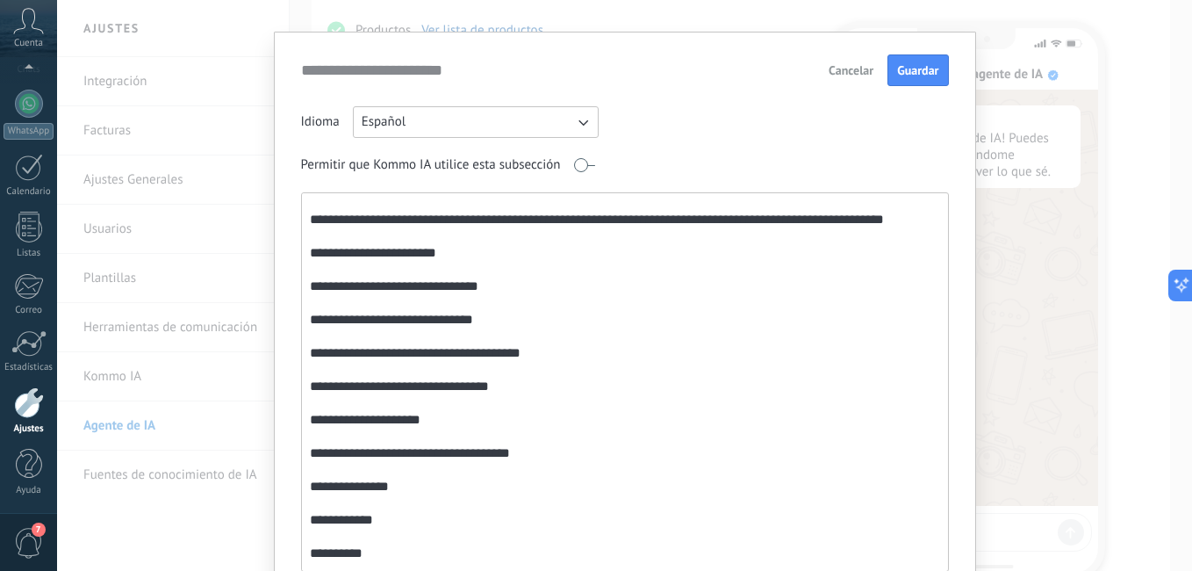
click at [308, 325] on textarea at bounding box center [623, 381] width 643 height 377
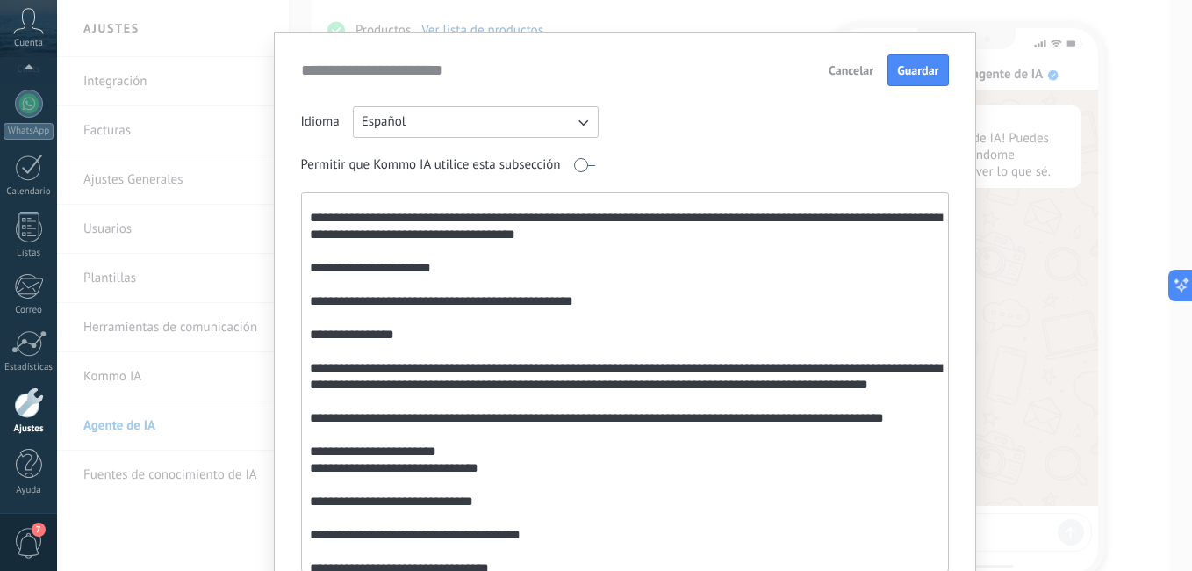
scroll to position [1035, 0]
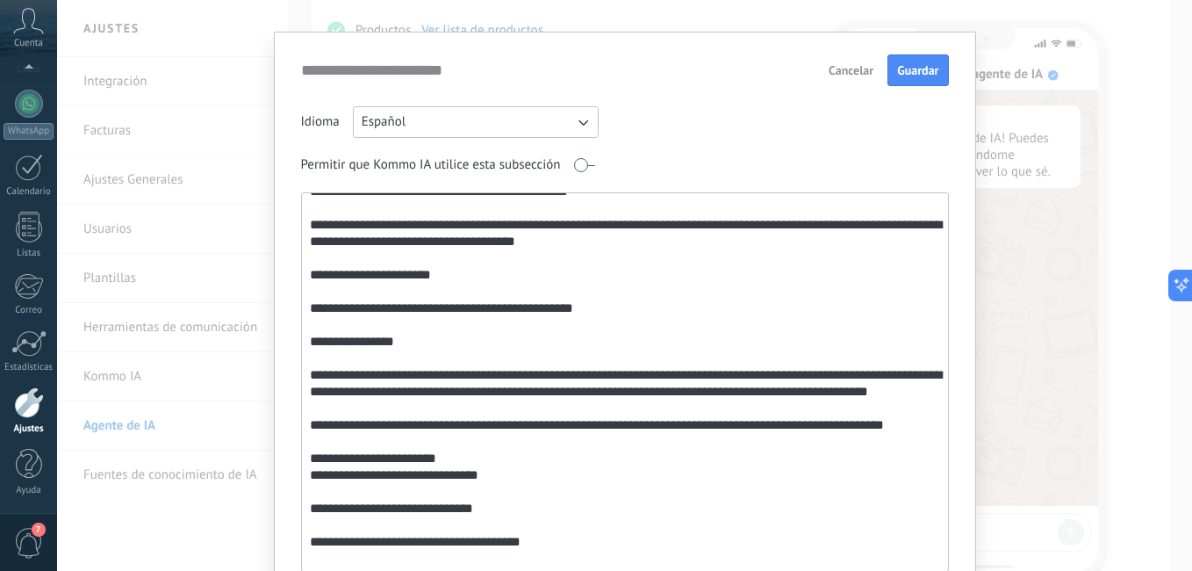
click at [327, 290] on textarea at bounding box center [623, 381] width 643 height 377
drag, startPoint x: 934, startPoint y: 363, endPoint x: 937, endPoint y: 345, distance: 18.6
click at [937, 345] on textarea at bounding box center [623, 381] width 643 height 377
click at [904, 340] on textarea at bounding box center [623, 381] width 643 height 377
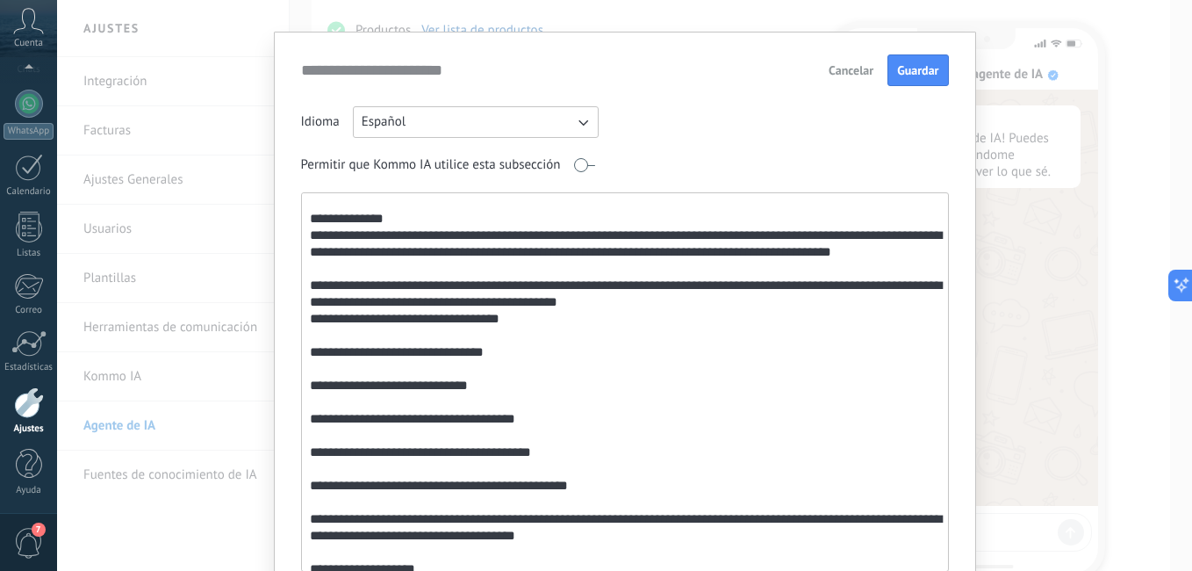
scroll to position [722, 0]
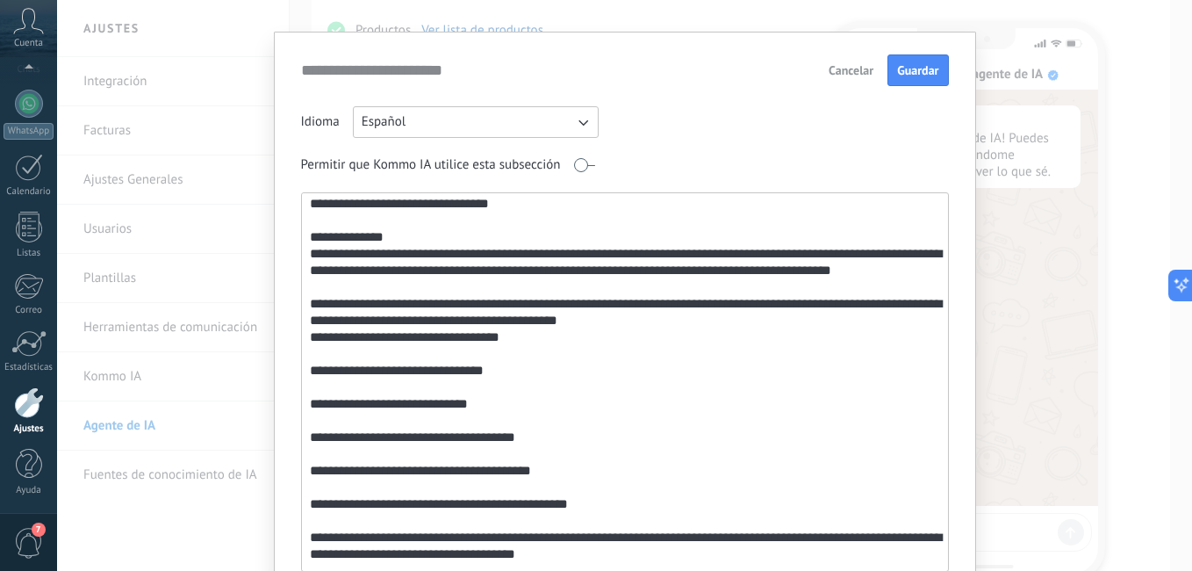
click at [323, 232] on textarea at bounding box center [623, 381] width 643 height 377
click at [884, 250] on textarea at bounding box center [623, 381] width 643 height 377
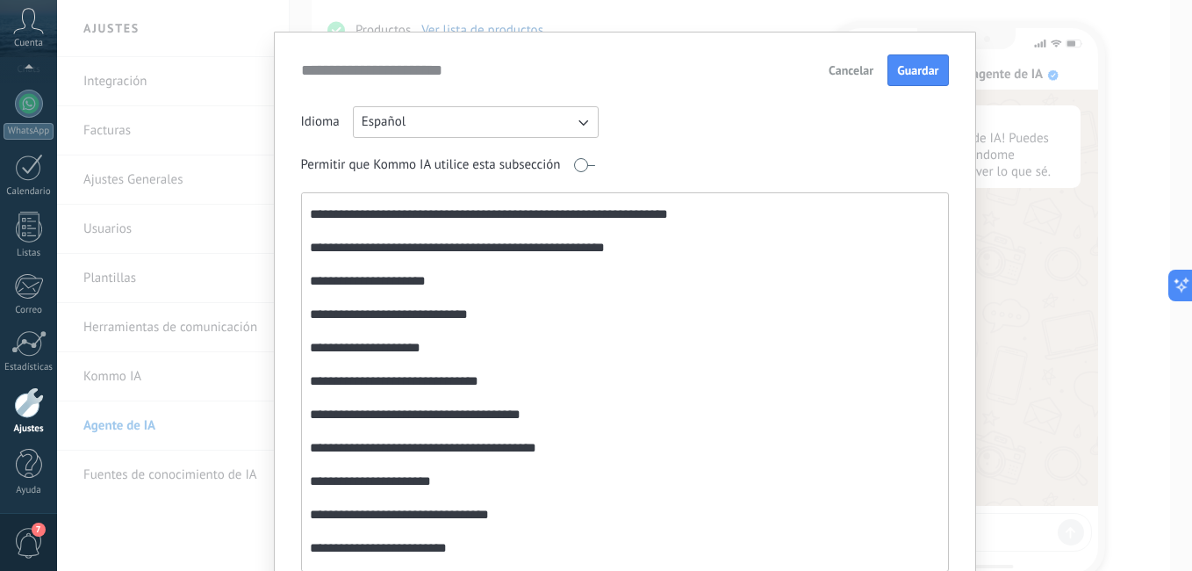
scroll to position [448, 0]
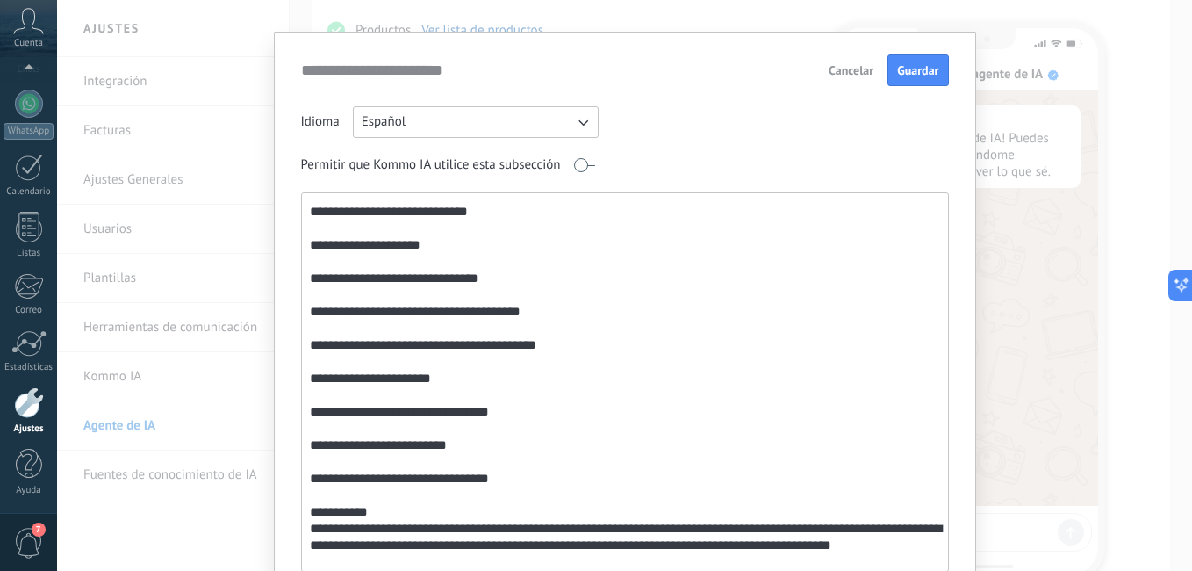
click at [516, 265] on textarea at bounding box center [623, 381] width 643 height 377
click at [516, 274] on textarea at bounding box center [623, 381] width 643 height 377
paste textarea "**********"
click at [532, 204] on textarea at bounding box center [623, 381] width 643 height 377
paste textarea "**********"
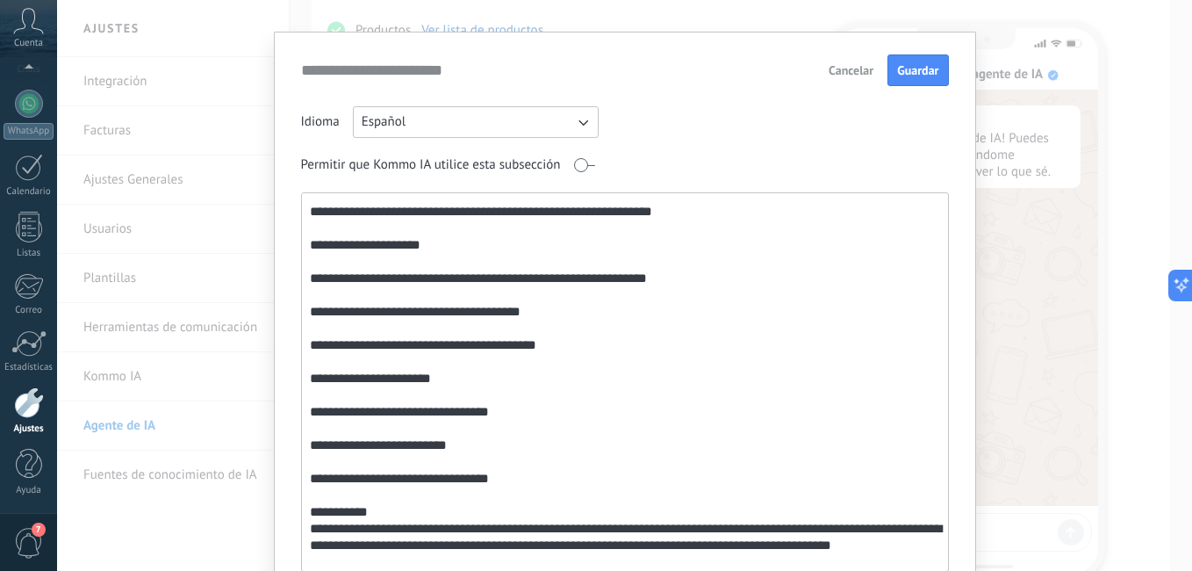
click at [571, 308] on textarea at bounding box center [623, 381] width 643 height 377
click at [572, 347] on textarea at bounding box center [623, 381] width 643 height 377
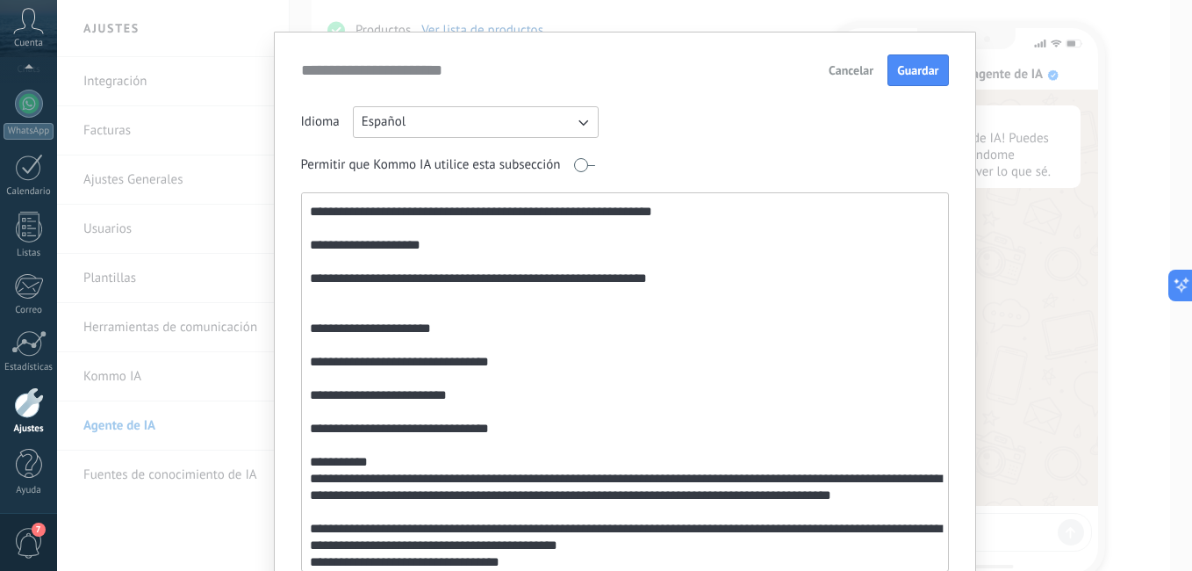
type textarea "**********"
